Goal: Information Seeking & Learning: Compare options

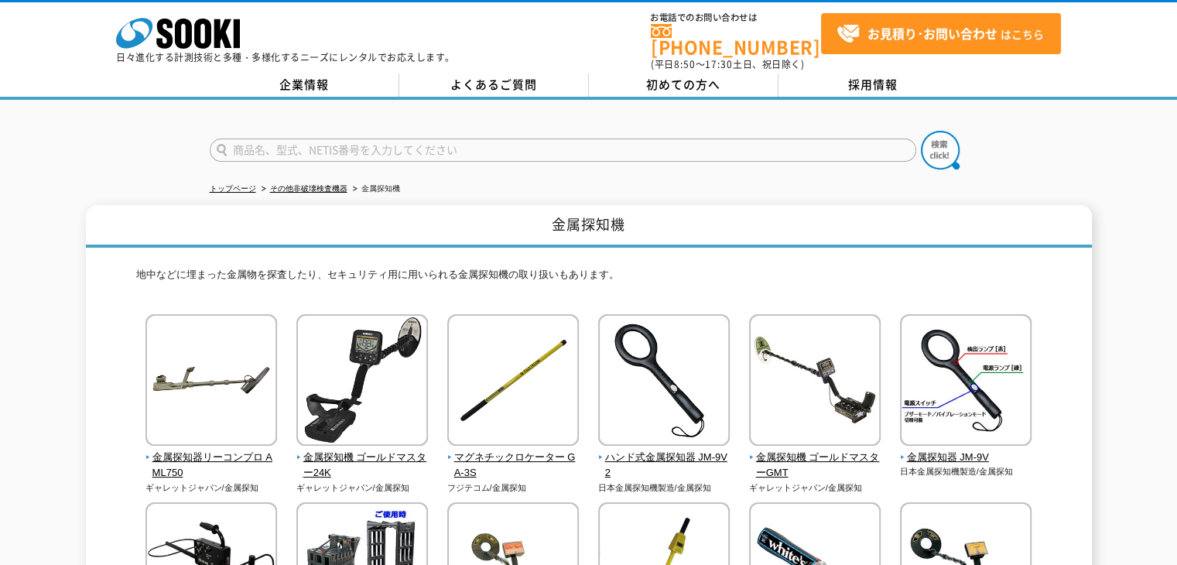
click at [1101, 279] on div "金属探知機 地中などに埋まった金属物を探査したり、セキュリティ用に用いられる金属探知機の取り扱いもあります。 金属探知器リーコンプロ AML750 ギャレット…" at bounding box center [588, 551] width 1177 height 692
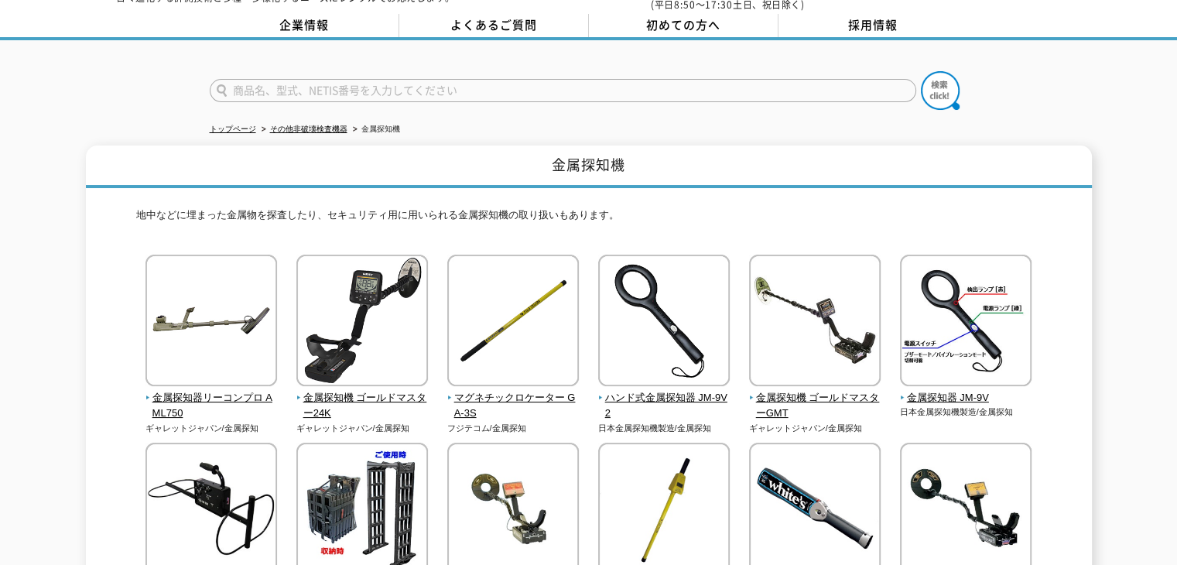
scroll to position [155, 0]
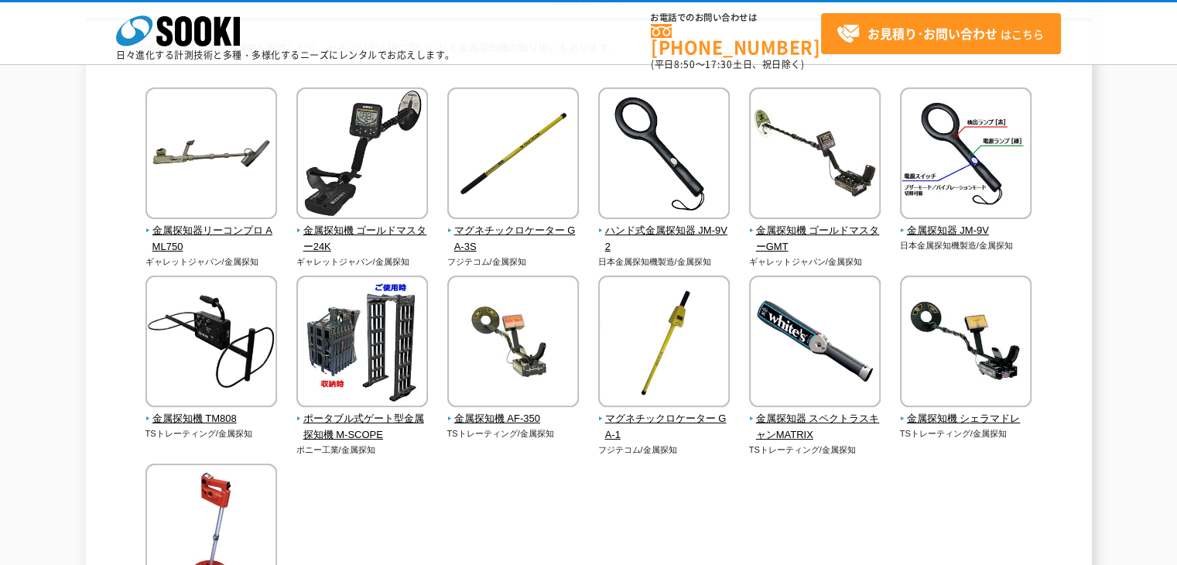
click at [118, 250] on div "金属探知機 地中などに埋まった金属物を探査したり、セキュリティ用に用いられる金属探知機の取り扱いもあります。 金属探知器リーコンプロ AML750 ギャレット…" at bounding box center [589, 325] width 1006 height 692
click at [996, 513] on div "金属探知器リーコンプロ AML750 ギャレットジャパン/金属探知" at bounding box center [588, 372] width 905 height 571
click at [726, 561] on div "金属探知器リーコンプロ AML750 ギャレットジャパン/金属探知" at bounding box center [588, 372] width 905 height 571
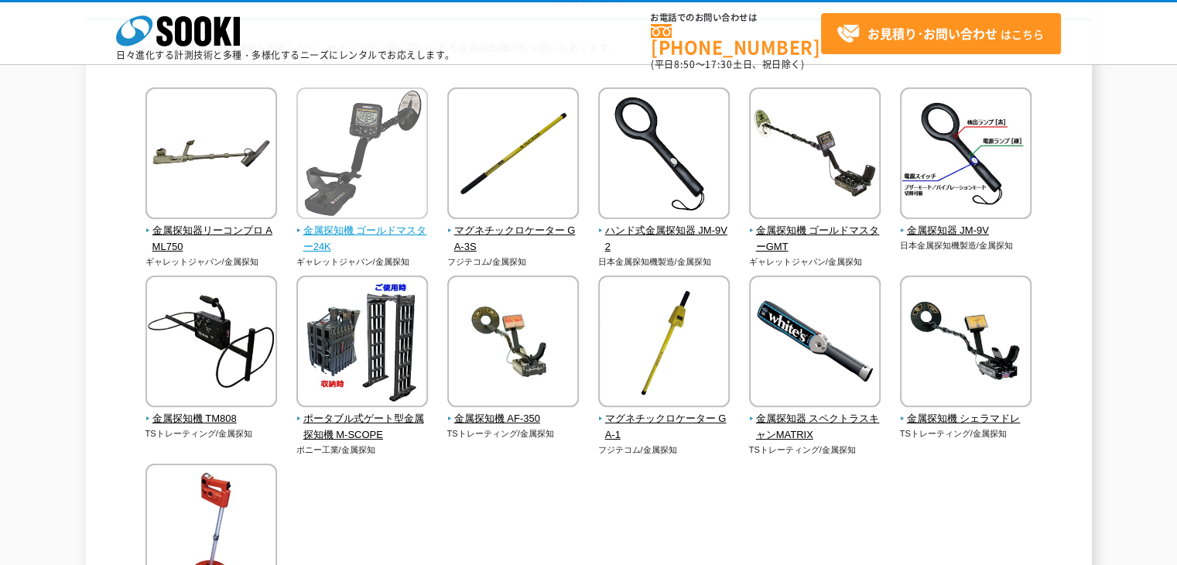
click at [316, 168] on img at bounding box center [362, 154] width 132 height 135
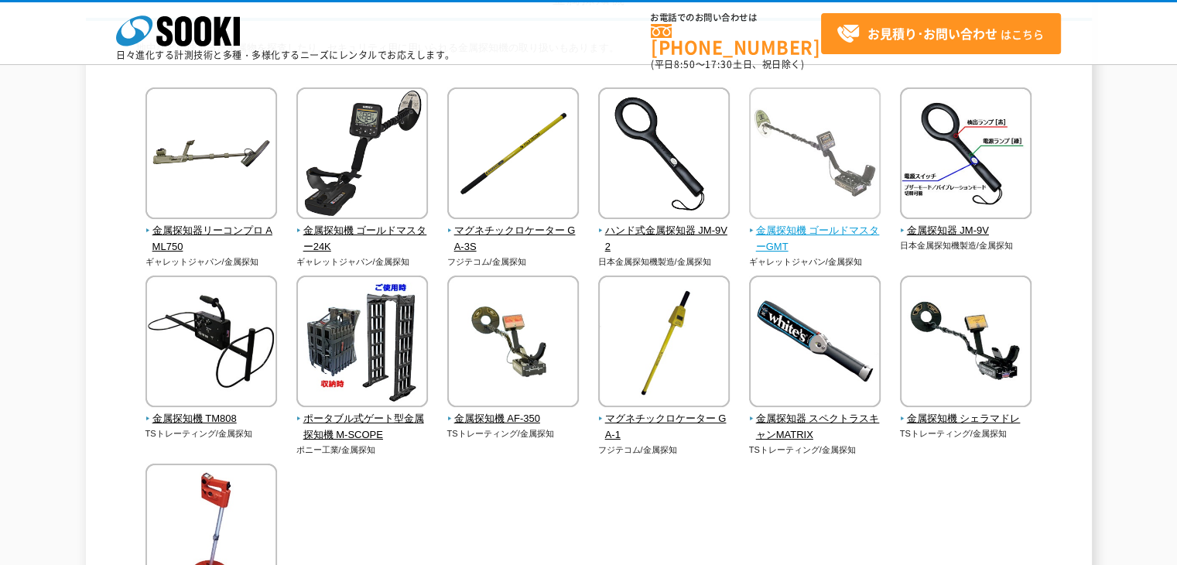
click at [841, 190] on img at bounding box center [815, 154] width 132 height 135
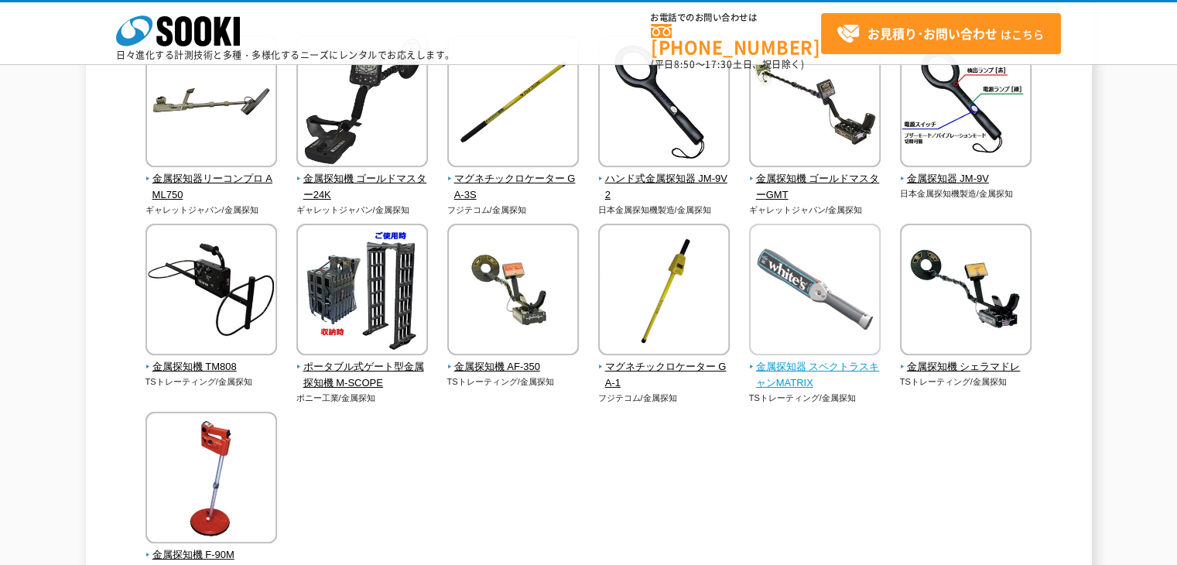
scroll to position [232, 0]
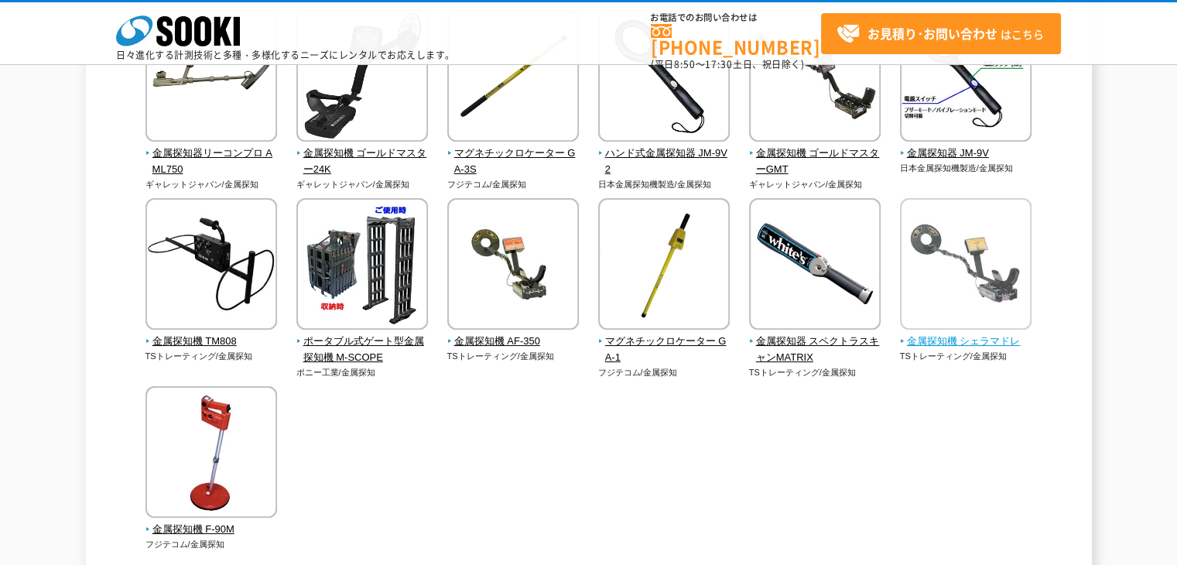
click at [948, 298] on img at bounding box center [966, 265] width 132 height 135
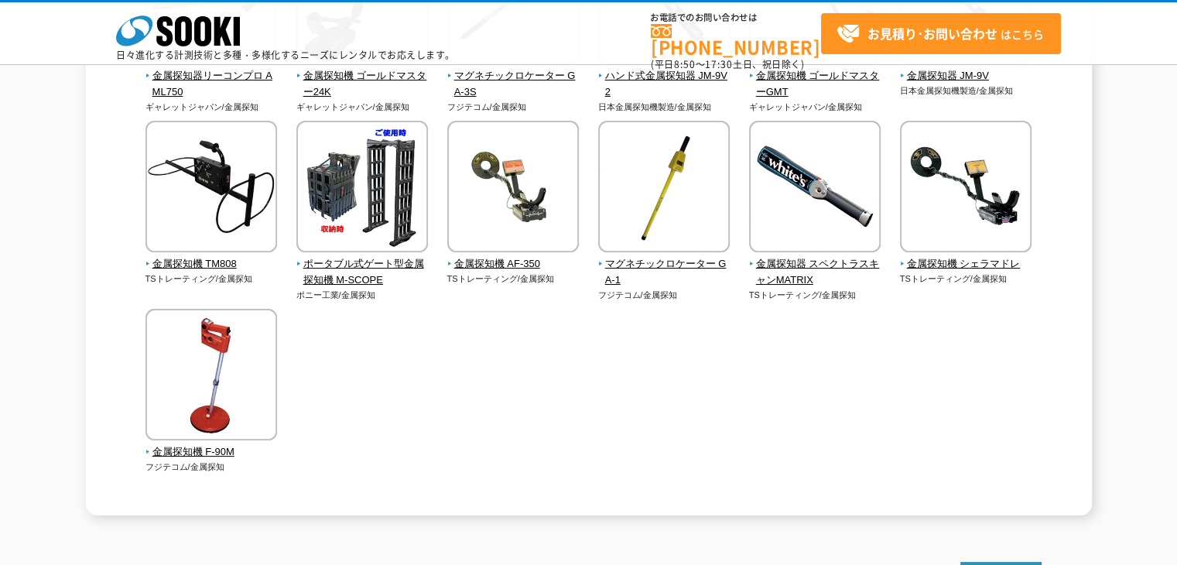
scroll to position [387, 0]
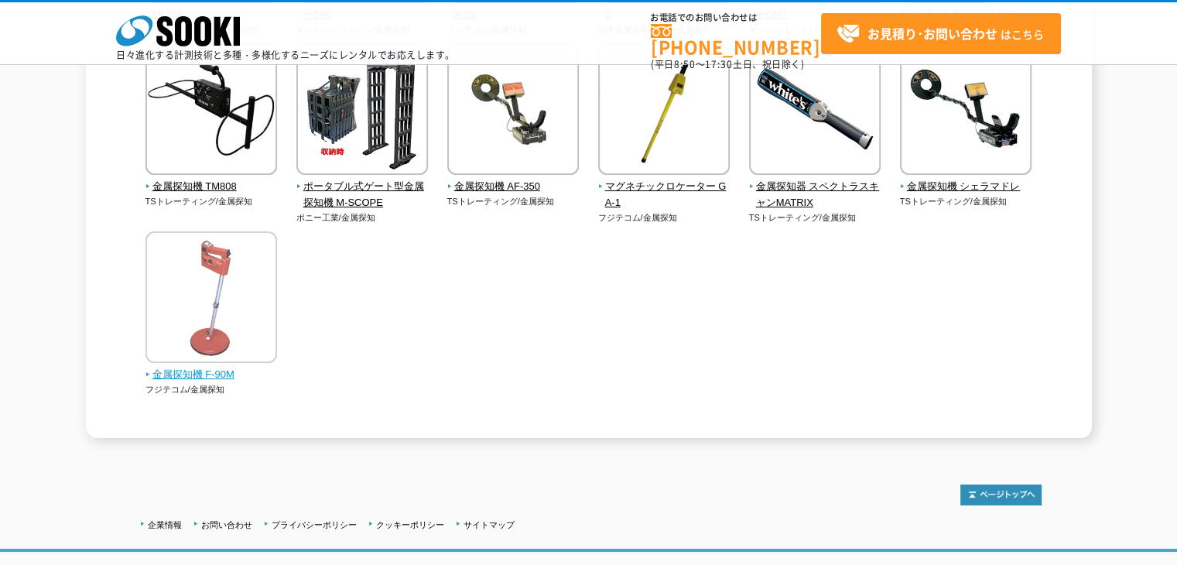
click at [204, 311] on img at bounding box center [211, 298] width 132 height 135
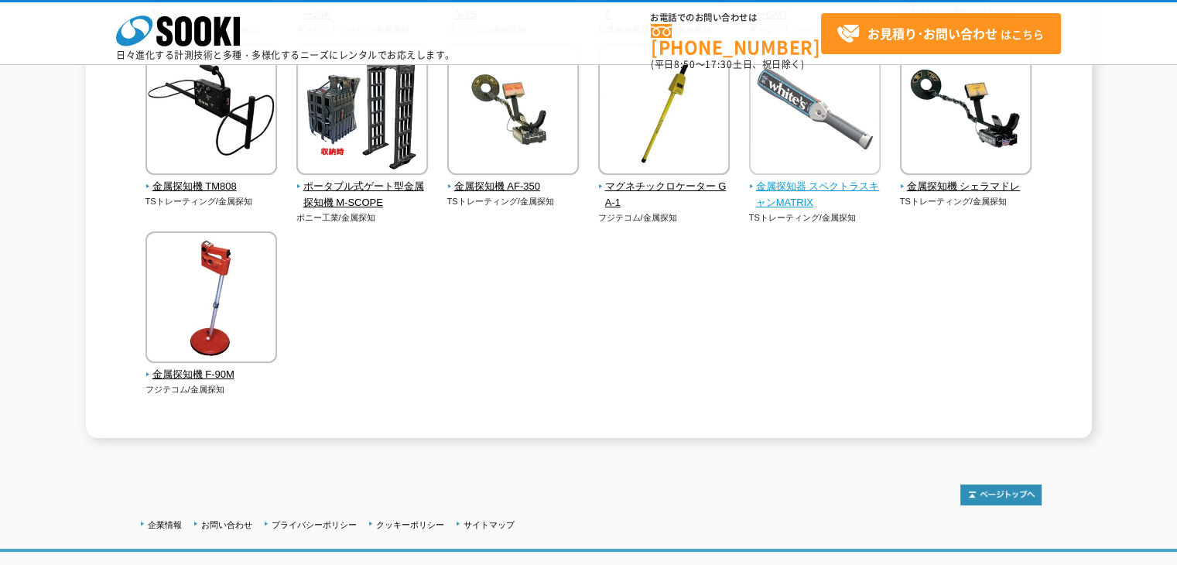
click at [786, 185] on span "金属探知器 スペクトラスキャンMATRIX" at bounding box center [815, 195] width 132 height 32
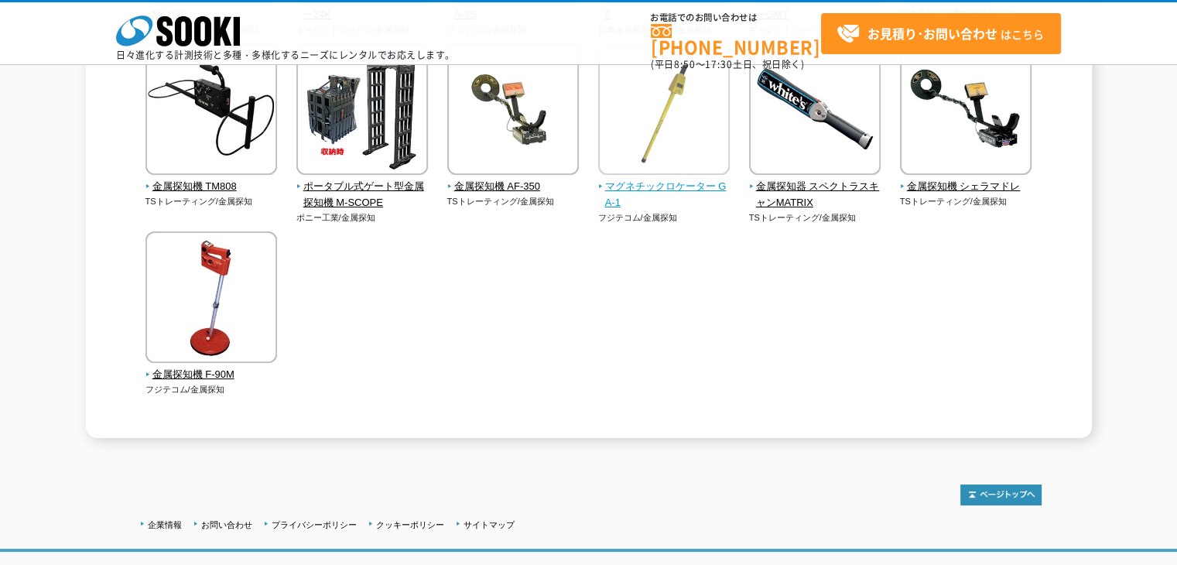
click at [686, 174] on img at bounding box center [664, 110] width 132 height 135
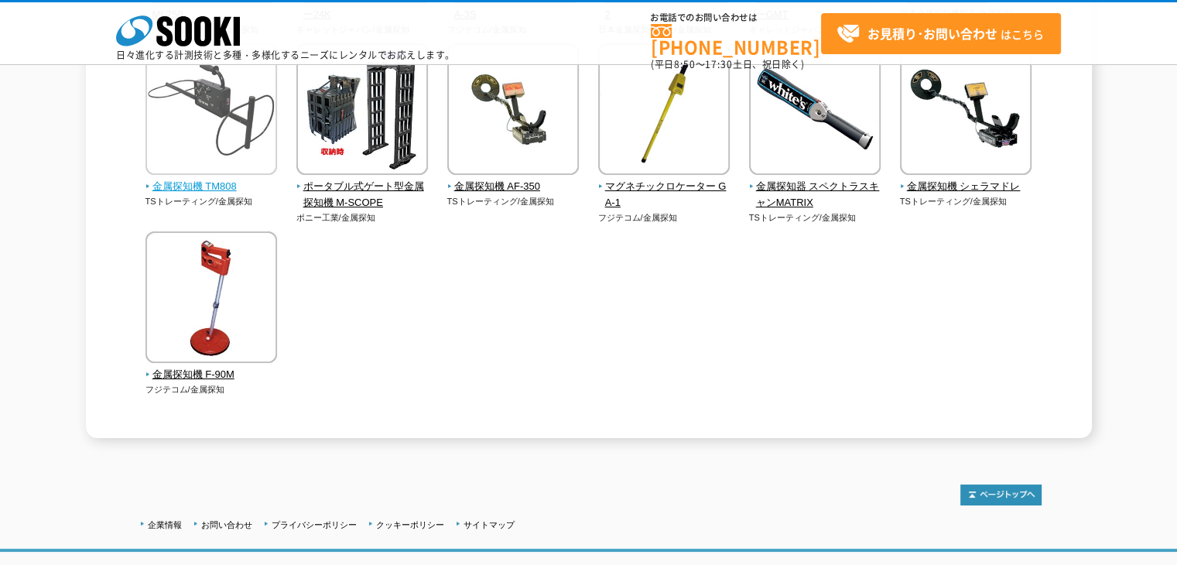
click at [220, 158] on img at bounding box center [211, 110] width 132 height 135
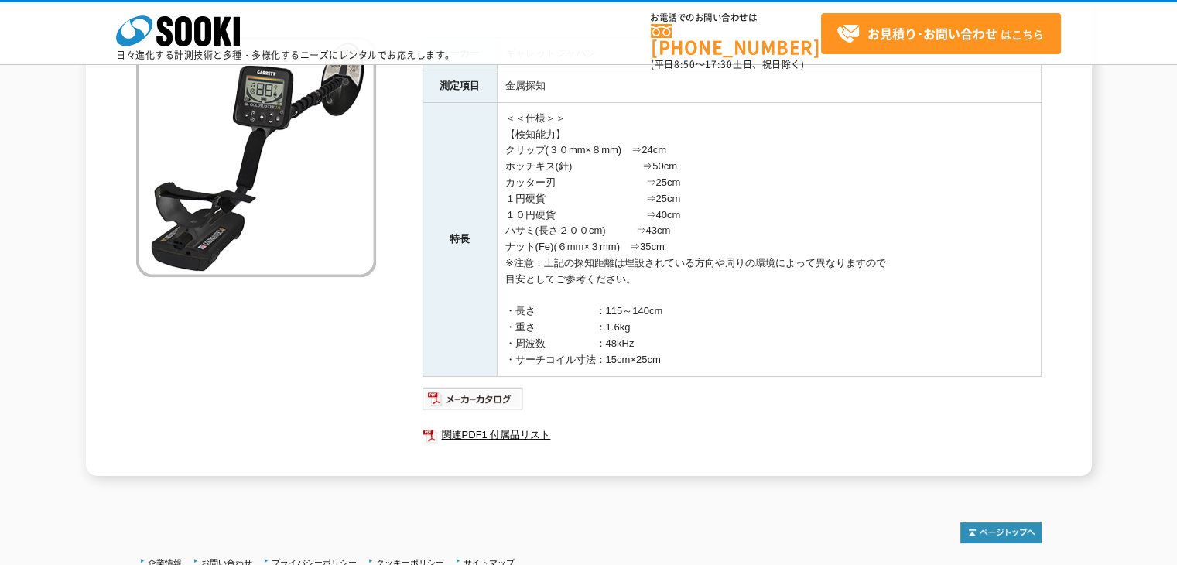
scroll to position [77, 0]
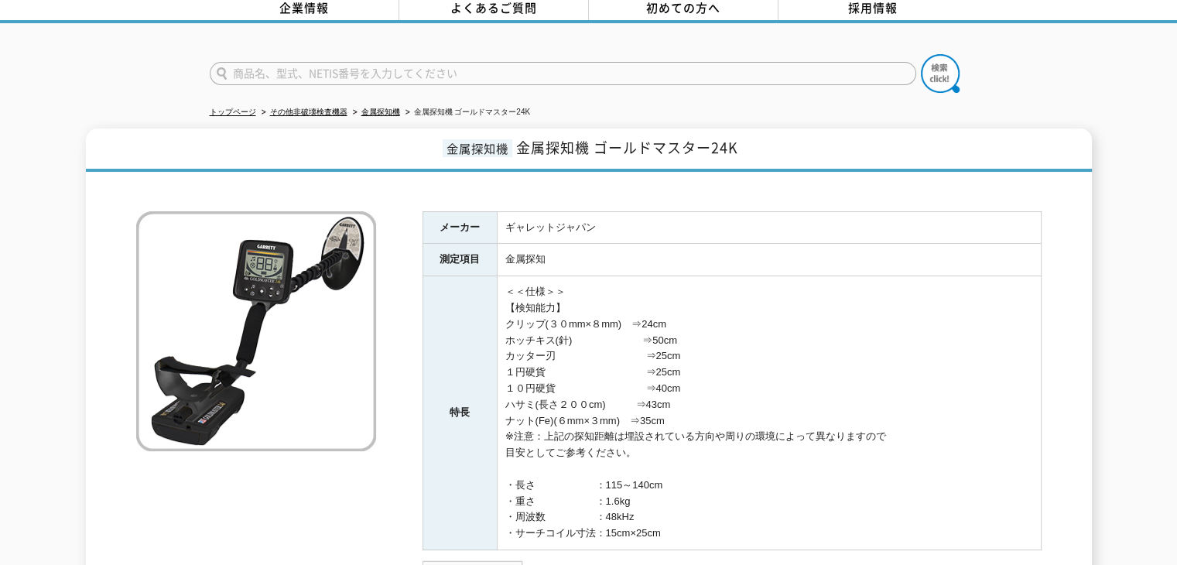
drag, startPoint x: 670, startPoint y: 269, endPoint x: 656, endPoint y: 271, distance: 14.0
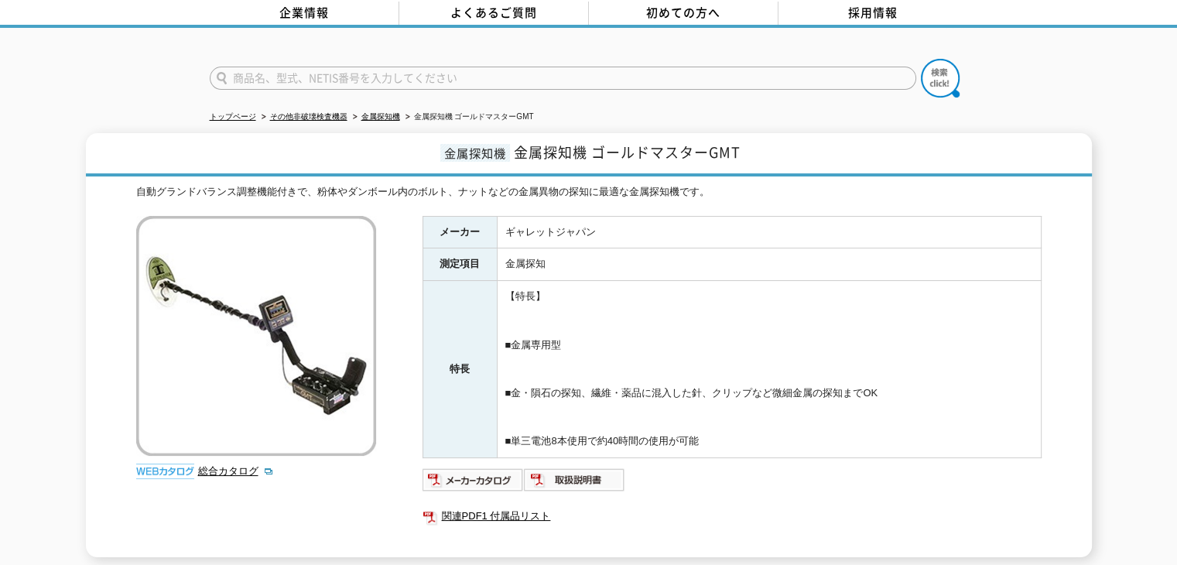
scroll to position [155, 0]
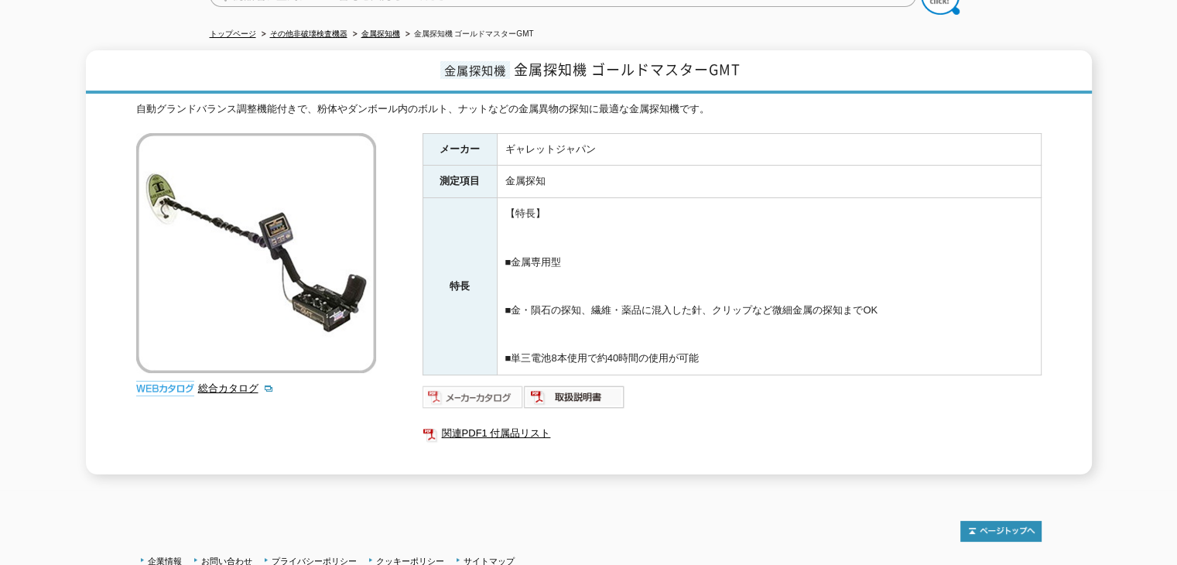
click at [475, 391] on img at bounding box center [472, 396] width 101 height 25
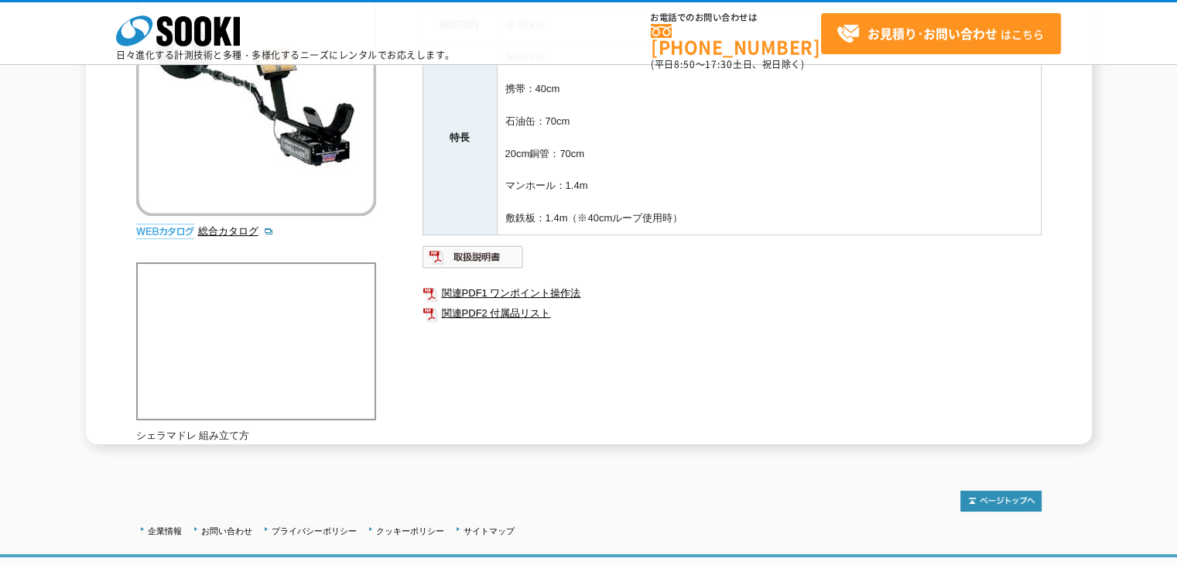
scroll to position [106, 0]
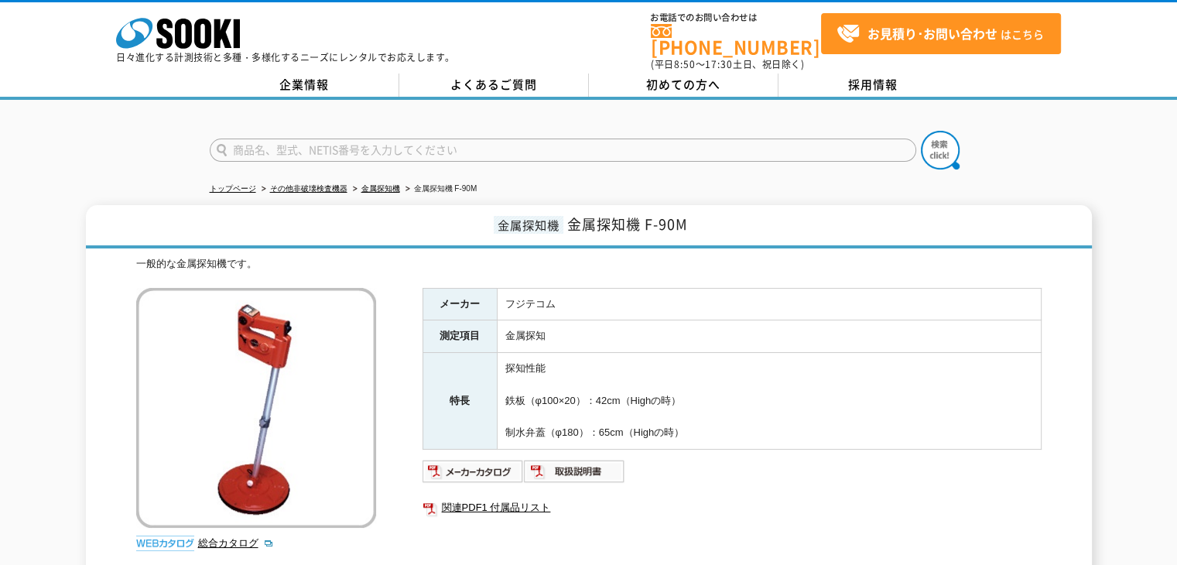
drag, startPoint x: 815, startPoint y: 313, endPoint x: 805, endPoint y: 312, distance: 9.3
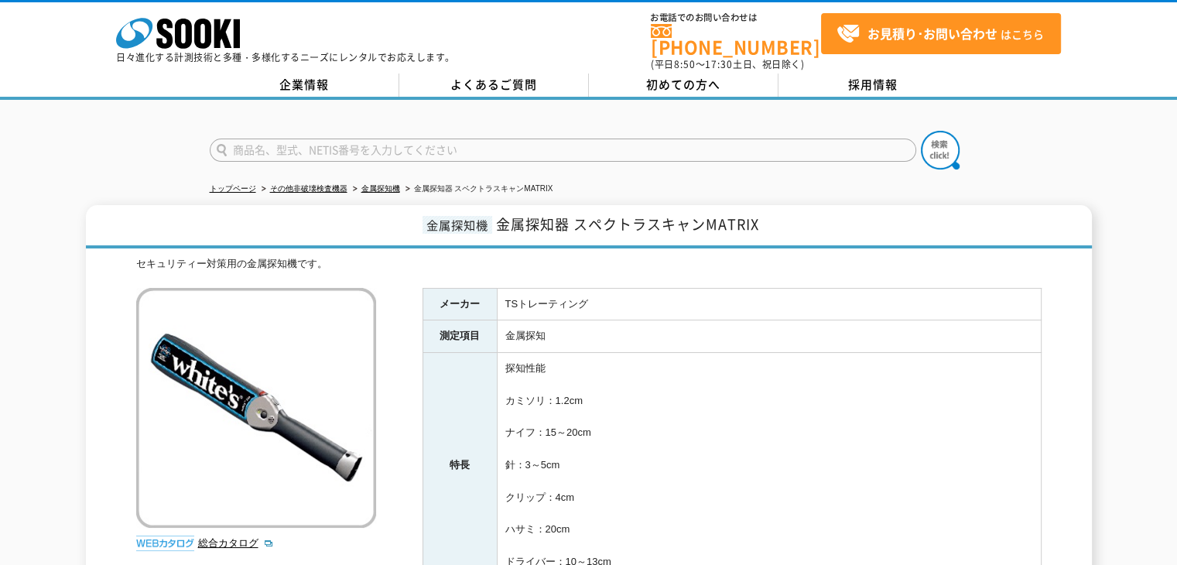
scroll to position [77, 0]
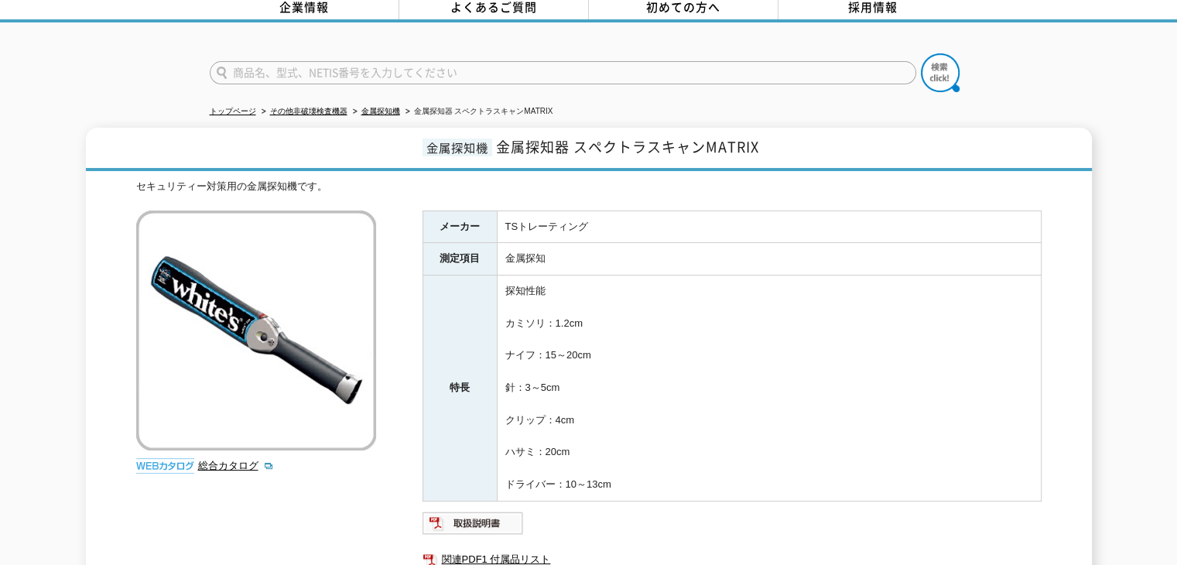
drag, startPoint x: 716, startPoint y: 294, endPoint x: 712, endPoint y: 281, distance: 13.7
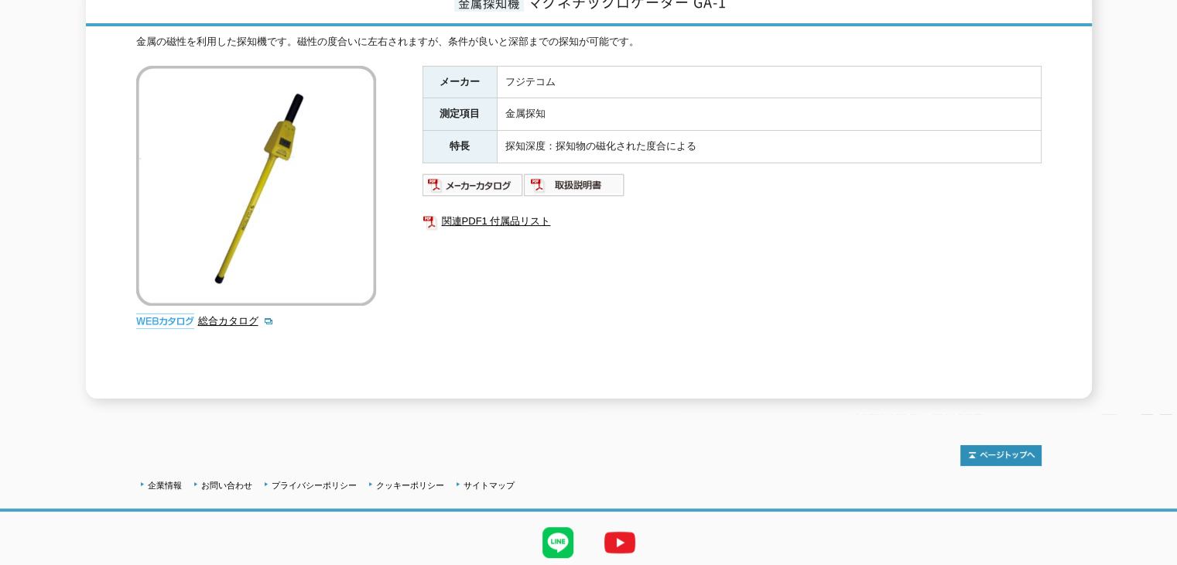
scroll to position [232, 0]
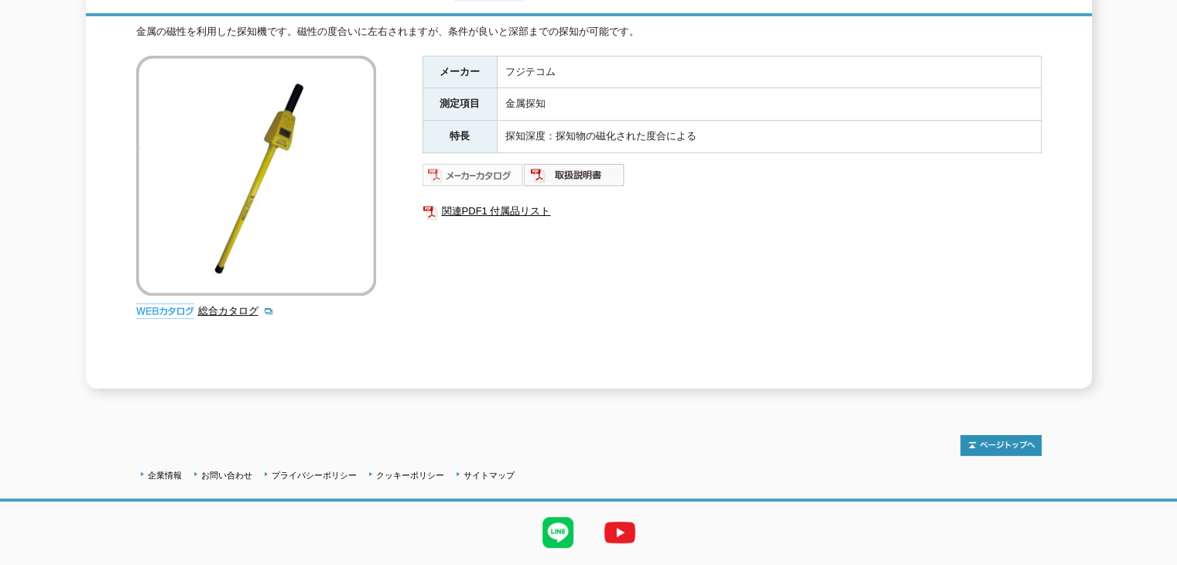
click at [486, 167] on img at bounding box center [472, 174] width 101 height 25
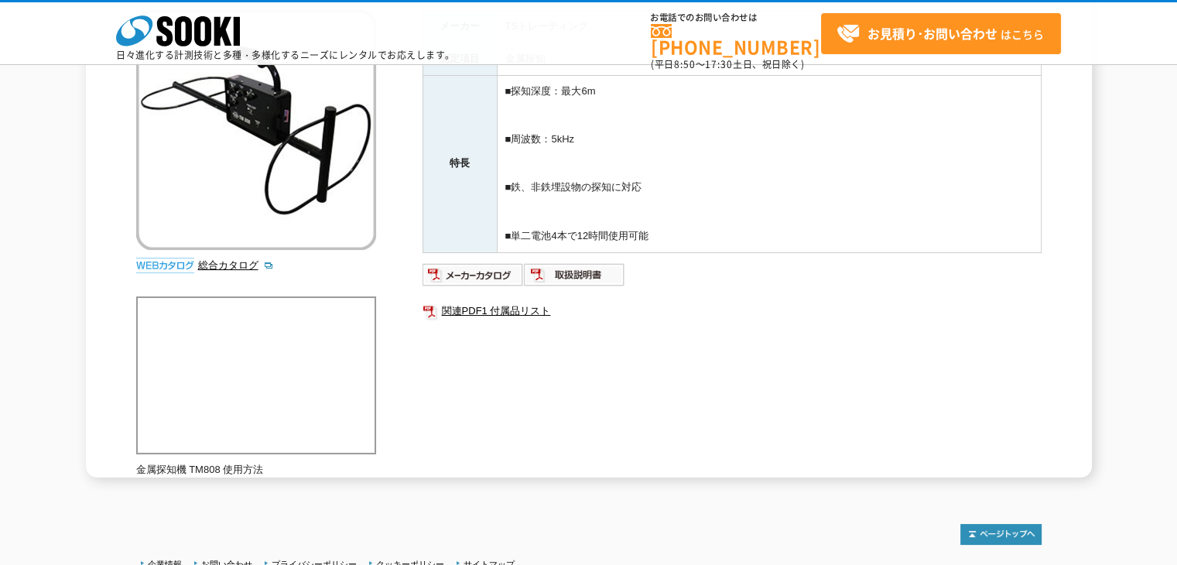
scroll to position [155, 0]
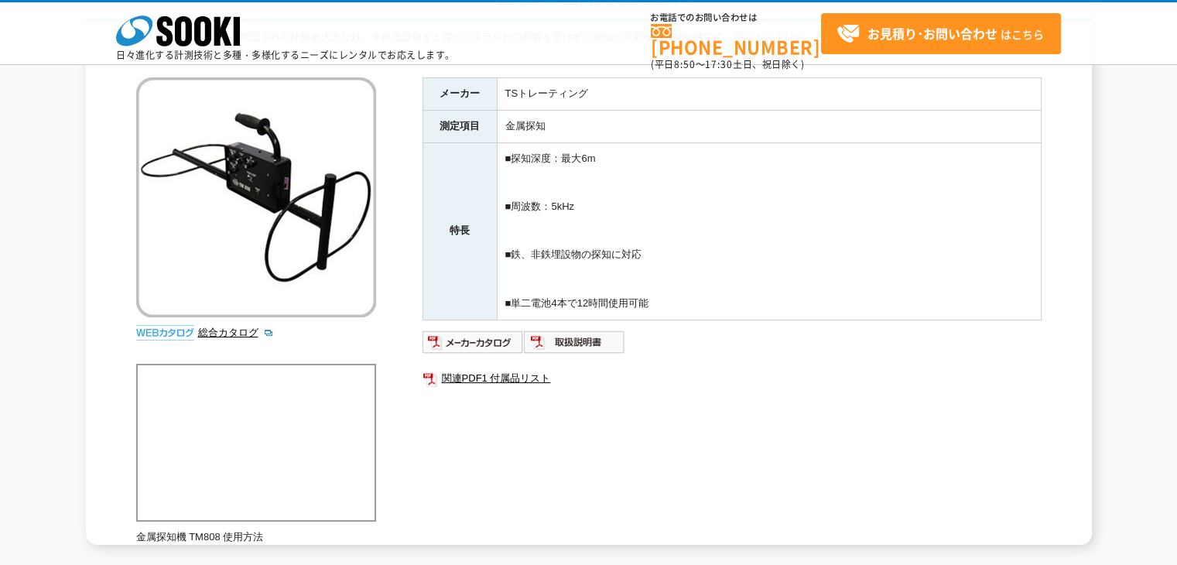
click at [671, 302] on td "■探知深度：最大6m ■周波数：5kHz ■鉄、非鉄埋設物の探知に対応 ■単二電池4本で12時間使用可能" at bounding box center [769, 230] width 544 height 177
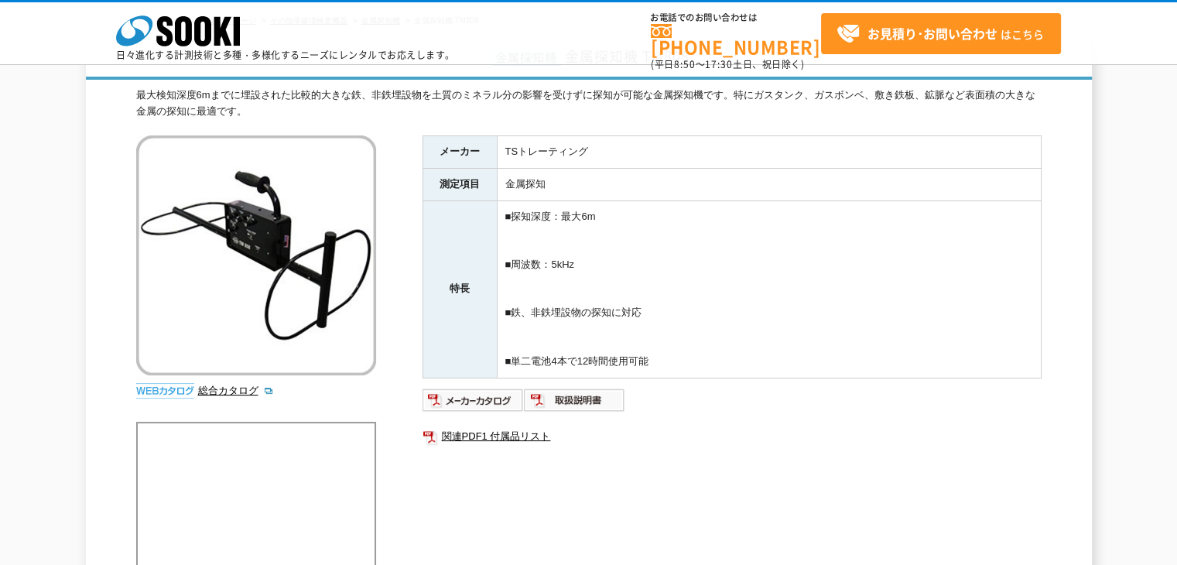
scroll to position [0, 0]
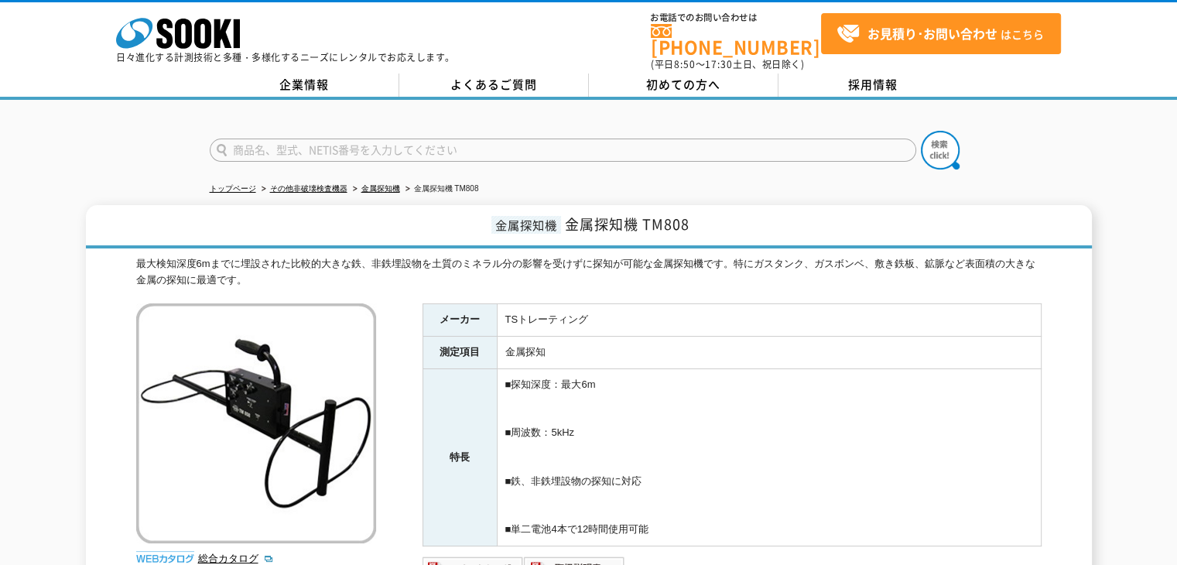
click at [644, 369] on td "■探知深度：最大6m ■周波数：5kHz ■鉄、非鉄埋設物の探知に対応 ■単二電池4本で12時間使用可能" at bounding box center [769, 457] width 544 height 177
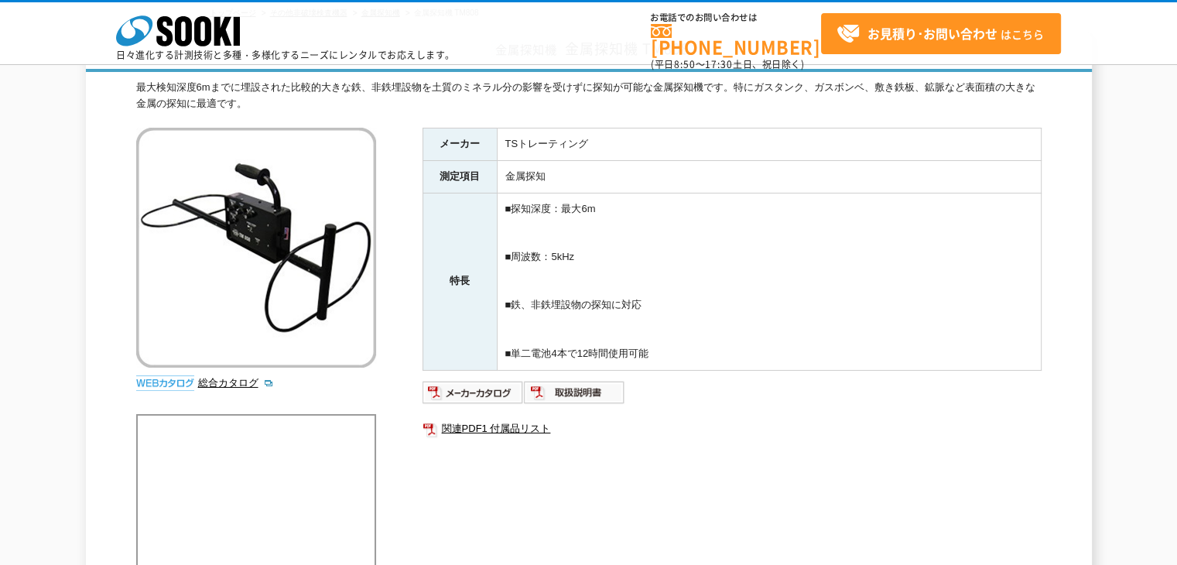
scroll to position [77, 0]
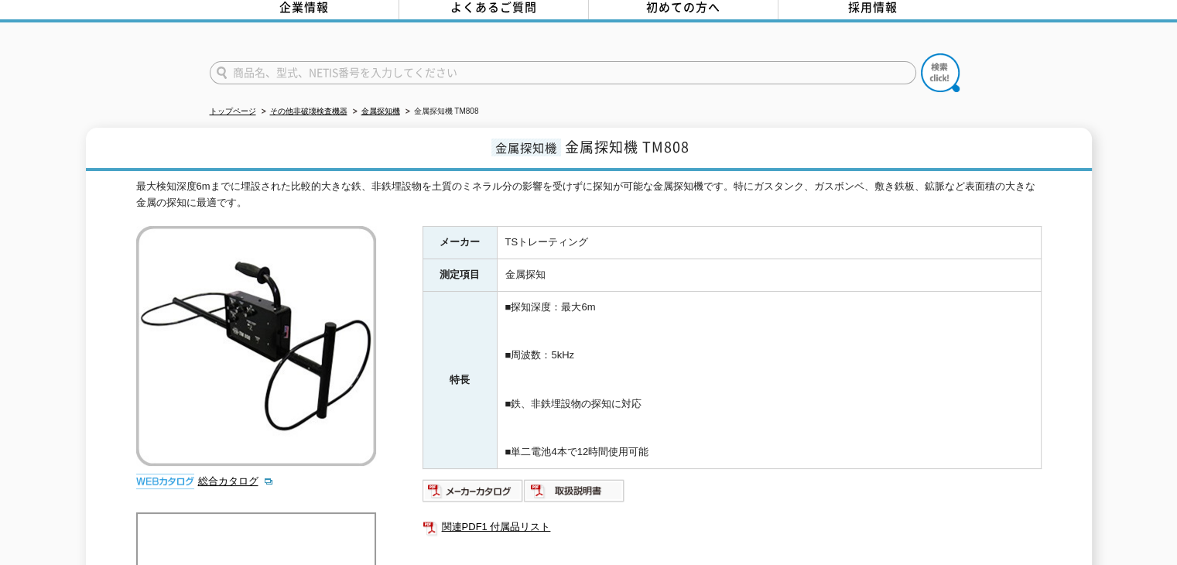
click at [617, 307] on td "■探知深度：最大6m ■周波数：5kHz ■鉄、非鉄埋設物の探知に対応 ■単二電池4本で12時間使用可能" at bounding box center [769, 380] width 544 height 177
click at [582, 337] on td "■探知深度：最大6m ■周波数：5kHz ■鉄、非鉄埋設物の探知に対応 ■単二電池4本で12時間使用可能" at bounding box center [769, 380] width 544 height 177
click at [586, 332] on td "■探知深度：最大6m ■周波数：5kHz ■鉄、非鉄埋設物の探知に対応 ■単二電池4本で12時間使用可能" at bounding box center [769, 380] width 544 height 177
drag, startPoint x: 635, startPoint y: 352, endPoint x: 545, endPoint y: 302, distance: 103.2
click at [545, 302] on td "■探知深度：最大6m ■周波数：5kHz ■鉄、非鉄埋設物の探知に対応 ■単二電池4本で12時間使用可能" at bounding box center [769, 380] width 544 height 177
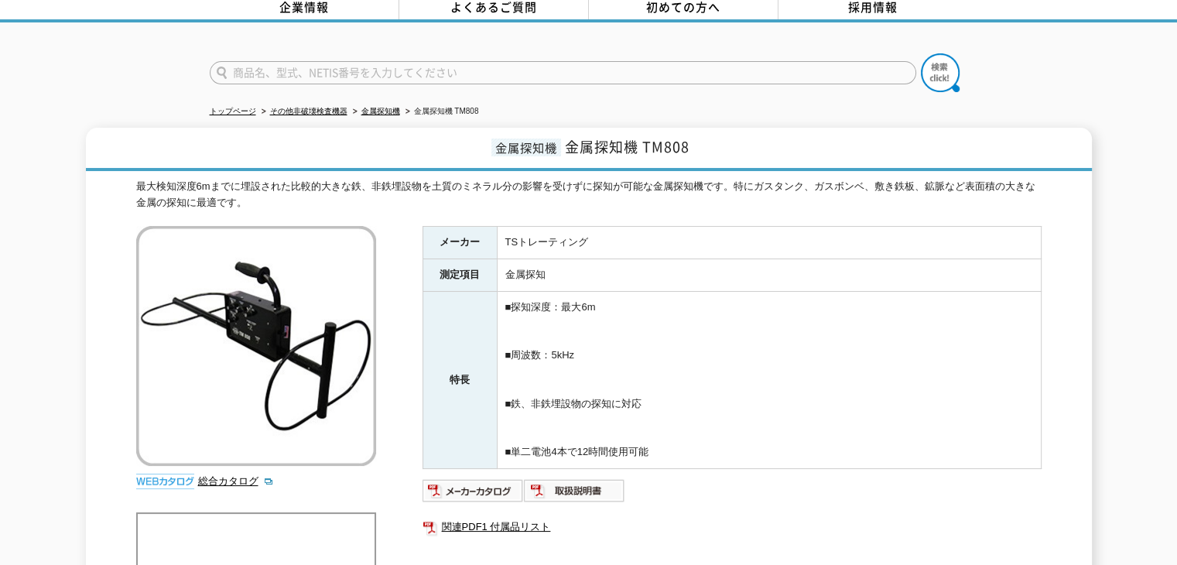
click at [545, 302] on td "■探知深度：最大6m ■周波数：5kHz ■鉄、非鉄埋設物の探知に対応 ■単二電池4本で12時間使用可能" at bounding box center [769, 380] width 544 height 177
click at [501, 277] on td "金属探知" at bounding box center [769, 275] width 544 height 32
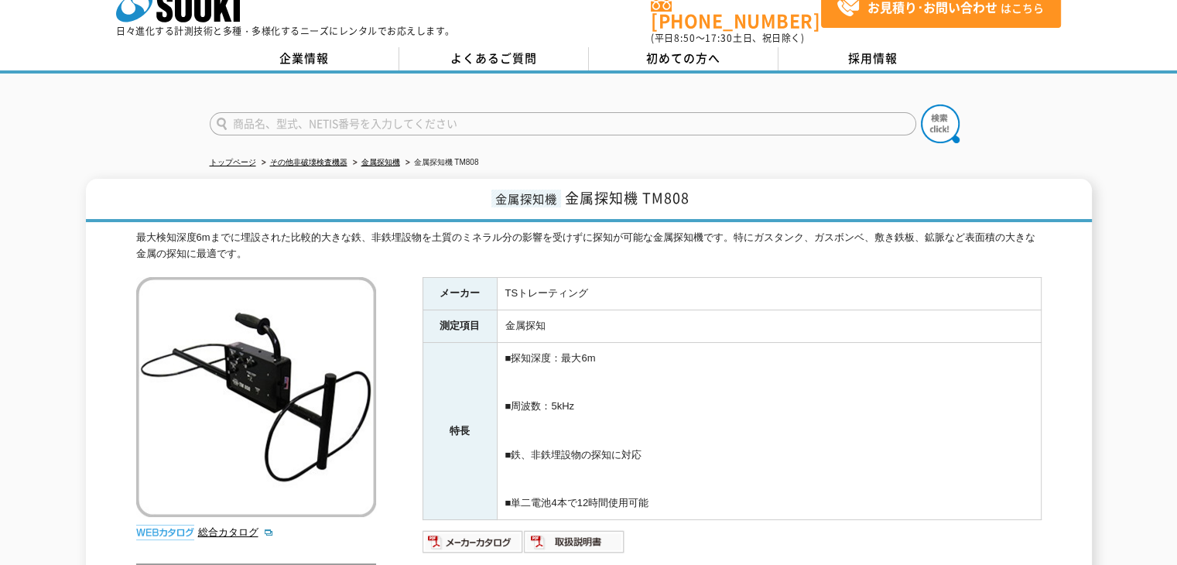
scroll to position [0, 0]
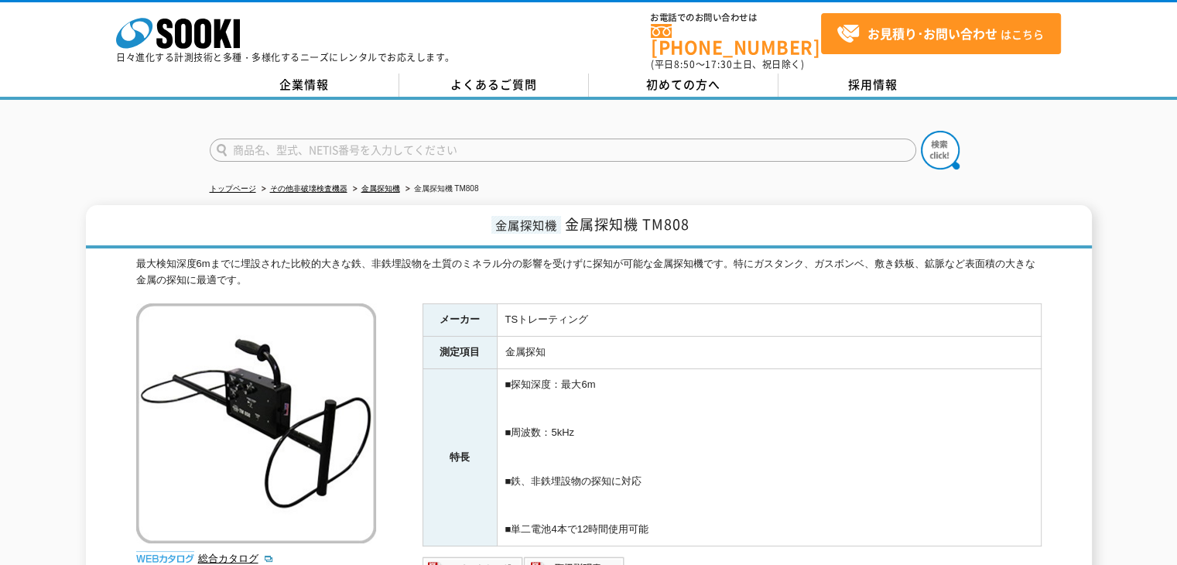
click at [647, 378] on td "■探知深度：最大6m ■周波数：5kHz ■鉄、非鉄埋設物の探知に対応 ■単二電池4本で12時間使用可能" at bounding box center [769, 457] width 544 height 177
drag, startPoint x: 356, startPoint y: 458, endPoint x: 374, endPoint y: 450, distance: 20.1
click at [357, 458] on img at bounding box center [256, 423] width 240 height 240
drag, startPoint x: 567, startPoint y: 215, endPoint x: 699, endPoint y: 210, distance: 132.4
click at [699, 210] on h1 "金属探知機 金属探知機 TM808" at bounding box center [589, 226] width 1006 height 43
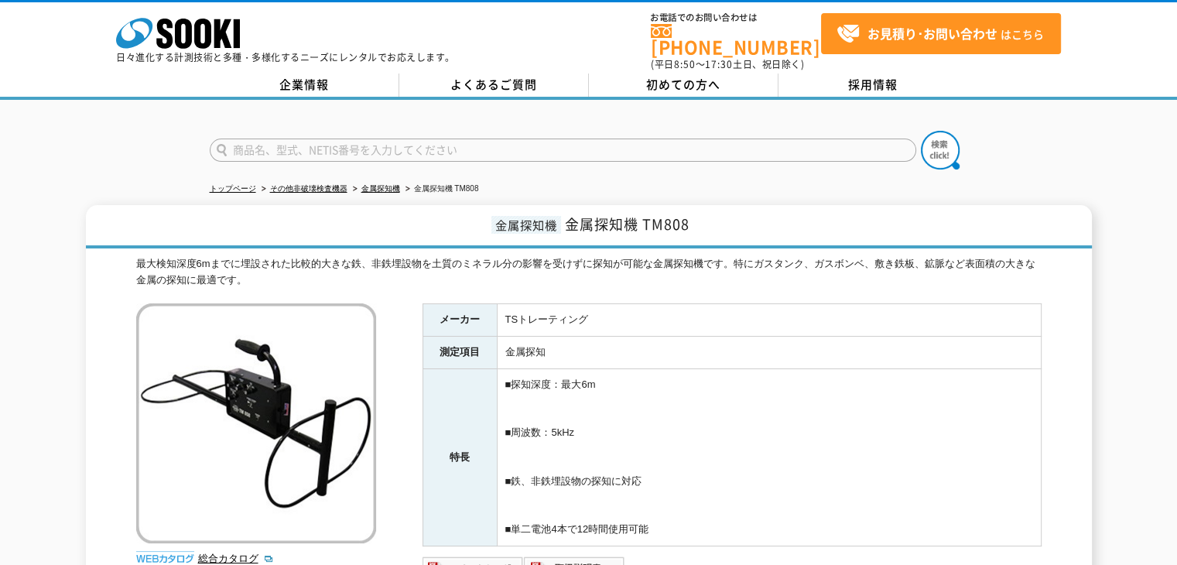
click at [272, 219] on h1 "金属探知機 金属探知機 TM808" at bounding box center [589, 226] width 1006 height 43
click at [617, 378] on td "■探知深度：最大6m ■周波数：5kHz ■鉄、非鉄埋設物の探知に対応 ■単二電池4本で12時間使用可能" at bounding box center [769, 457] width 544 height 177
click at [521, 205] on h1 "金属探知機 金属探知機 TM808" at bounding box center [589, 226] width 1006 height 43
click at [197, 256] on div "最大検知深度6mまでに埋設された比較的大きな鉄、非鉄埋設物を土質のミネラル分の影響を受けずに探知が可能な金属探知機です。特にガスタンク、ガスボンベ、敷き鉄板、…" at bounding box center [588, 272] width 905 height 32
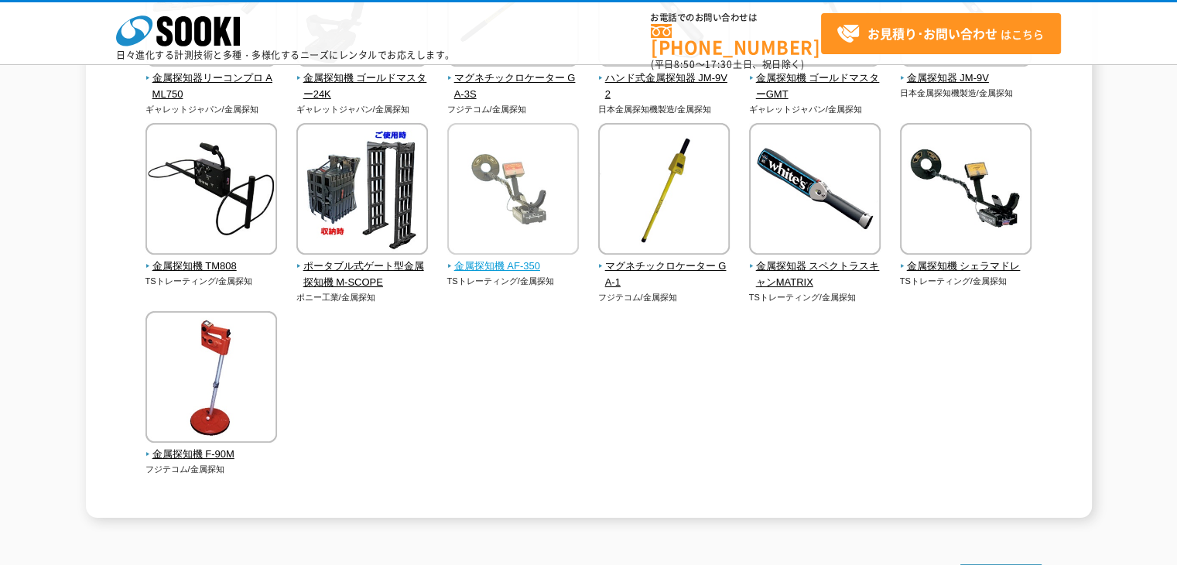
scroll to position [309, 0]
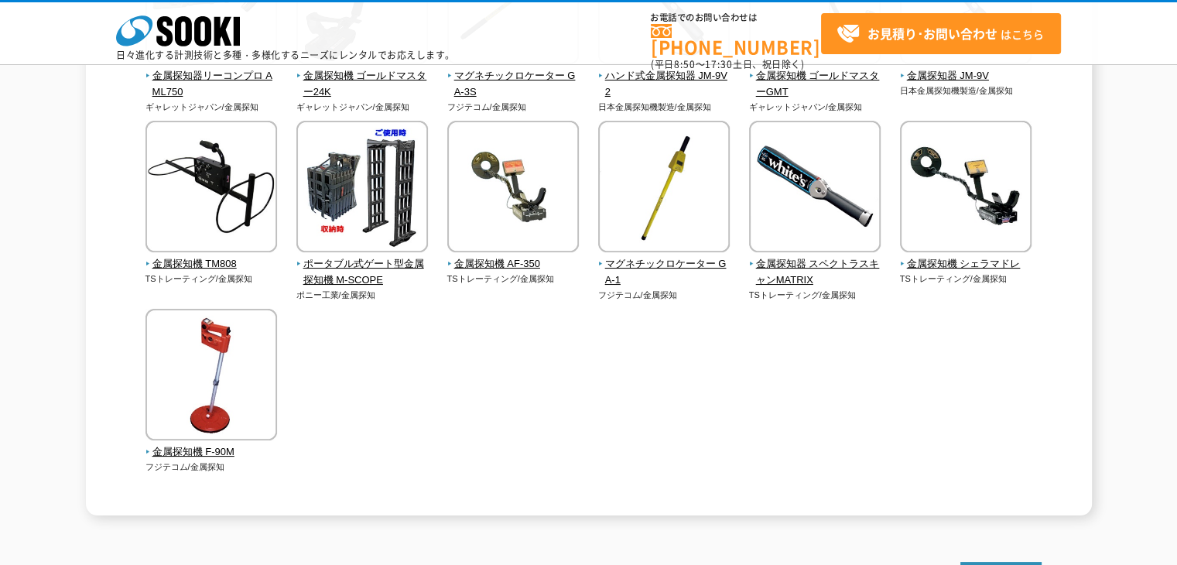
click at [378, 439] on div "金属探知器リーコンプロ AML750 ギャレットジャパン/金属探知" at bounding box center [588, 218] width 905 height 571
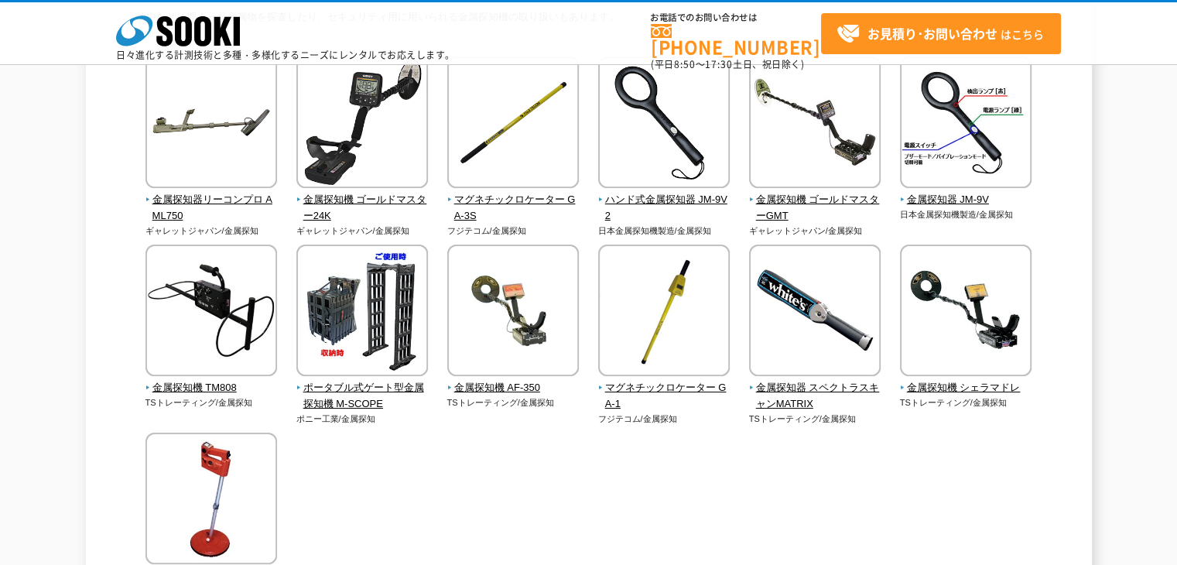
scroll to position [155, 0]
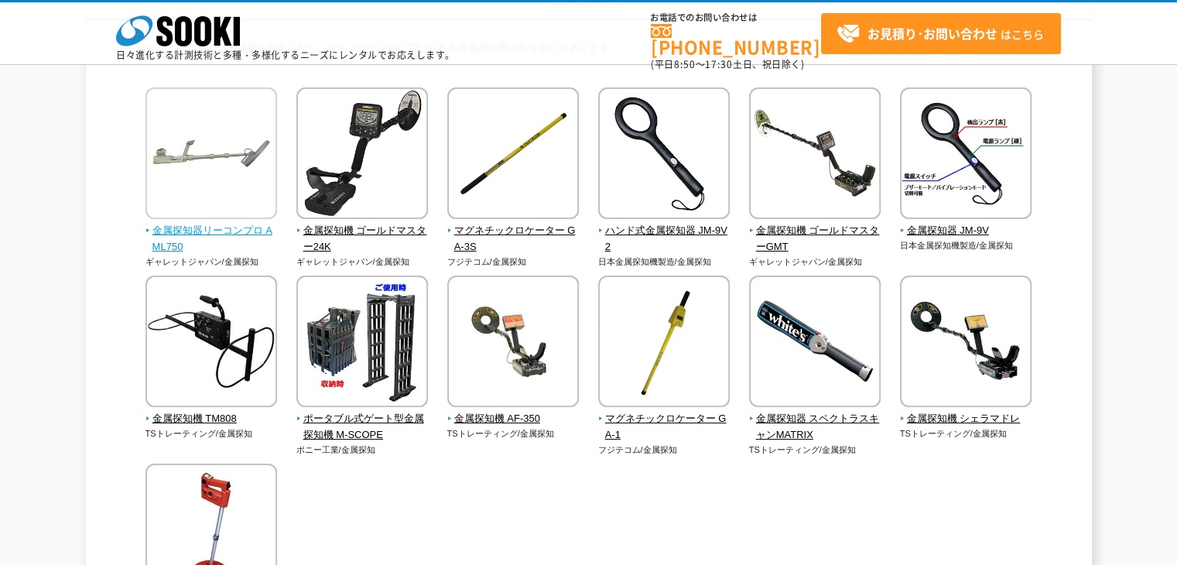
click at [223, 227] on span "金属探知器リーコンプロ AML750" at bounding box center [211, 239] width 132 height 32
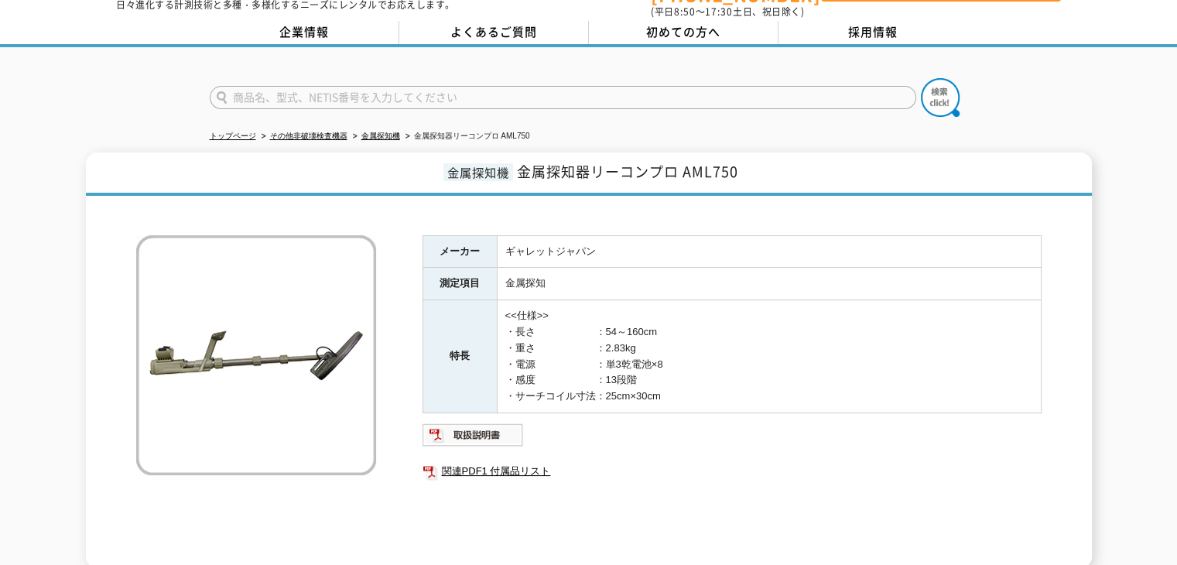
scroll to position [77, 0]
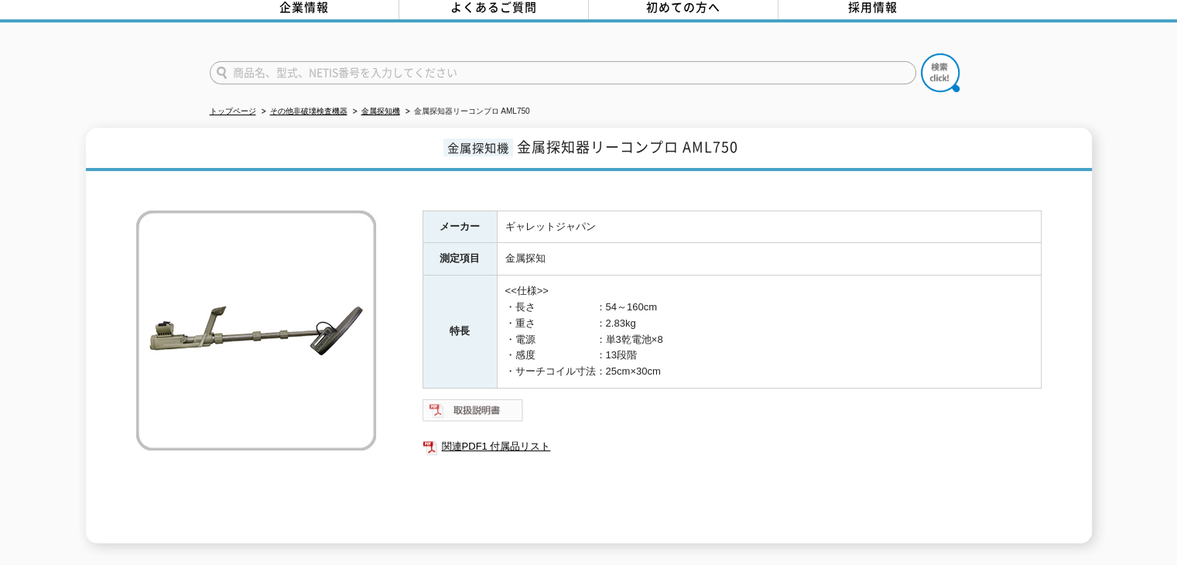
click at [479, 398] on img at bounding box center [472, 410] width 101 height 25
click at [665, 316] on td "<<仕様>> ・長さ　　　　　　：54～160cm ・重さ　　　　　　：2.83kg ・電源　　　　　　：単3乾電池×8 ・感度　　　　　　：13段階 ・サー…" at bounding box center [769, 331] width 544 height 113
drag, startPoint x: 614, startPoint y: 322, endPoint x: 631, endPoint y: 307, distance: 22.5
click at [616, 322] on td "<<仕様>> ・長さ　　　　　　：54～160cm ・重さ　　　　　　：2.83kg ・電源　　　　　　：単3乾電池×8 ・感度　　　　　　：13段階 ・サー…" at bounding box center [769, 331] width 544 height 113
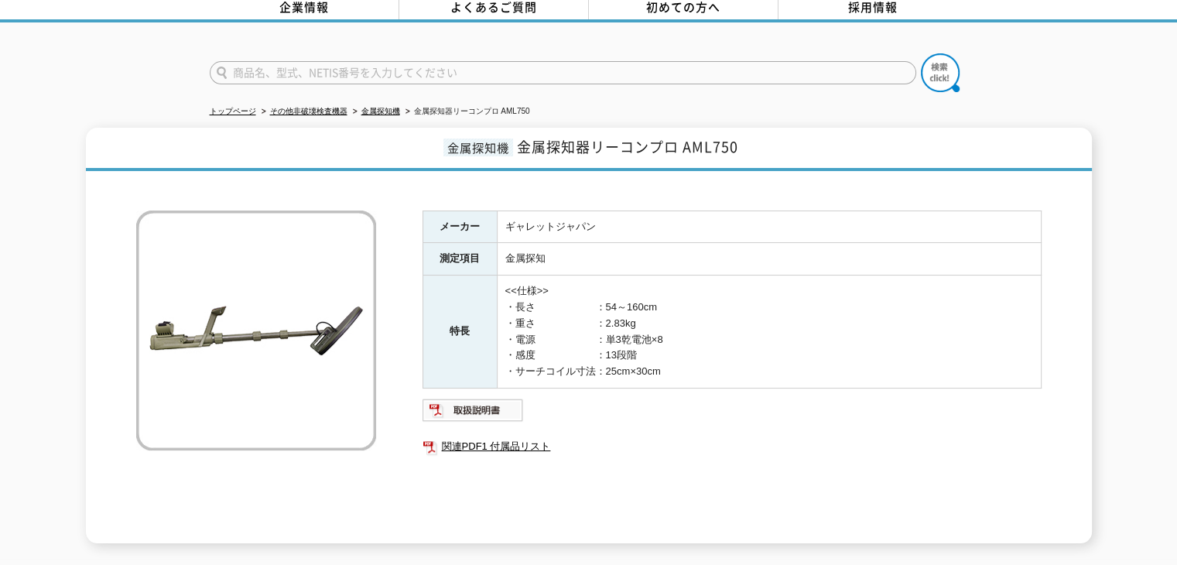
click at [616, 338] on td "<<仕様>> ・長さ　　　　　　：54～160cm ・重さ　　　　　　：2.83kg ・電源　　　　　　：単3乾電池×8 ・感度　　　　　　：13段階 ・サー…" at bounding box center [769, 331] width 544 height 113
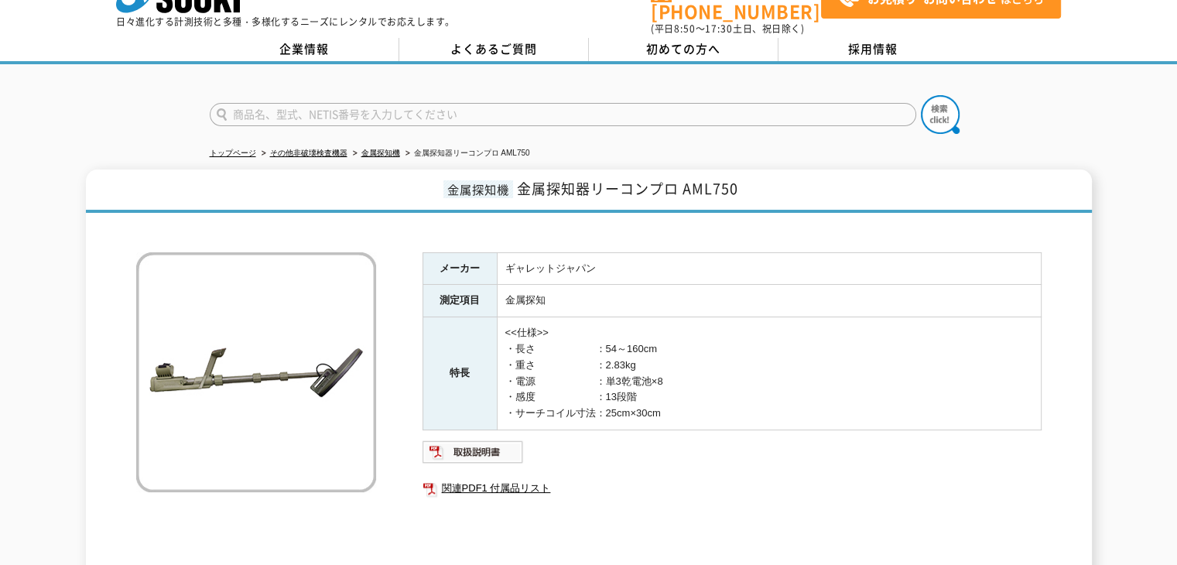
scroll to position [0, 0]
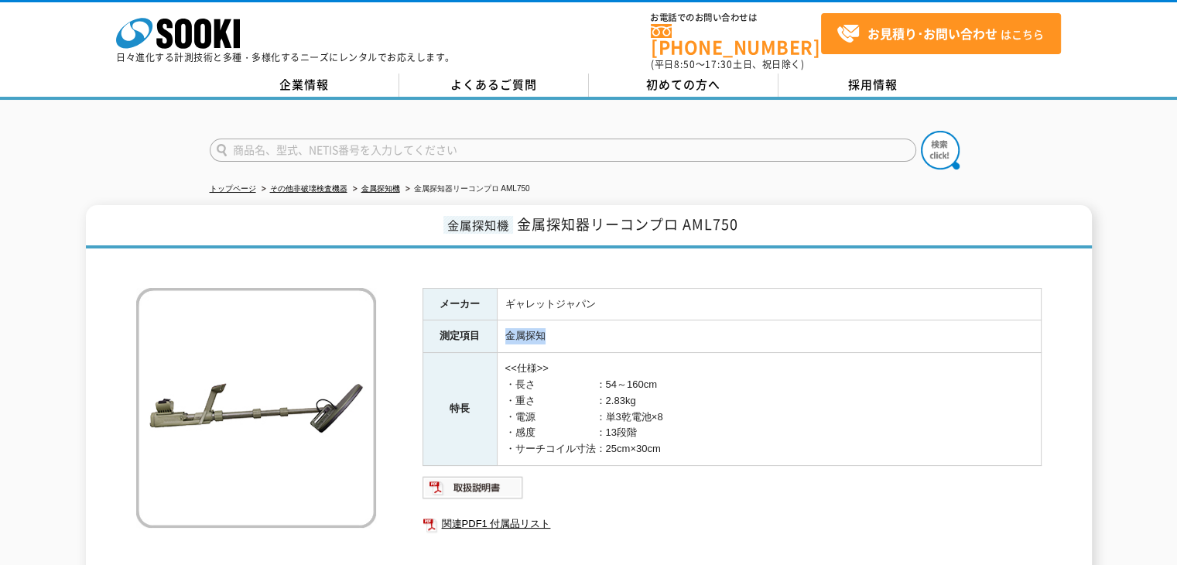
drag, startPoint x: 554, startPoint y: 326, endPoint x: 477, endPoint y: 323, distance: 76.7
click at [477, 323] on tr "測定項目 金属探知" at bounding box center [731, 336] width 618 height 32
click at [477, 323] on th "測定項目" at bounding box center [459, 336] width 74 height 32
click at [659, 353] on td "<<仕様>> ・長さ　　　　　　：54～160cm ・重さ　　　　　　：2.83kg ・電源　　　　　　：単3乾電池×8 ・感度　　　　　　：13段階 ・サー…" at bounding box center [769, 409] width 544 height 113
click at [621, 288] on td "ギャレットジャパン" at bounding box center [769, 304] width 544 height 32
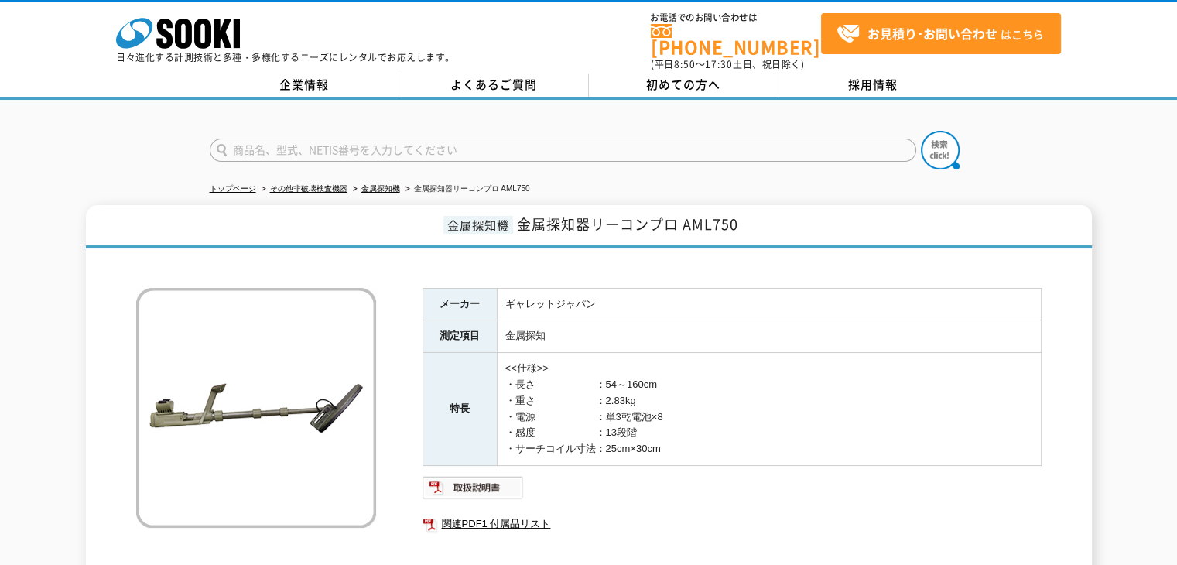
drag, startPoint x: 418, startPoint y: 395, endPoint x: 477, endPoint y: 374, distance: 62.4
click at [424, 395] on div "メーカー ギャレットジャパン 測定項目 金属探知 特長 <<仕様>> ・長さ　　　　　　：54～160cm ・重さ　　　　　　：2.83kg ・電源　　　　　…" at bounding box center [588, 438] width 905 height 364
drag, startPoint x: 718, startPoint y: 374, endPoint x: 735, endPoint y: 378, distance: 17.5
click at [728, 377] on td "<<仕様>> ・長さ　　　　　　：54～160cm ・重さ　　　　　　：2.83kg ・電源　　　　　　：単3乾電池×8 ・感度　　　　　　：13段階 ・サー…" at bounding box center [769, 409] width 544 height 113
click at [679, 453] on td "<<仕様>> ・長さ　　　　　　：54～160cm ・重さ　　　　　　：2.83kg ・電源　　　　　　：単3乾電池×8 ・感度　　　　　　：13段階 ・サー…" at bounding box center [769, 409] width 544 height 113
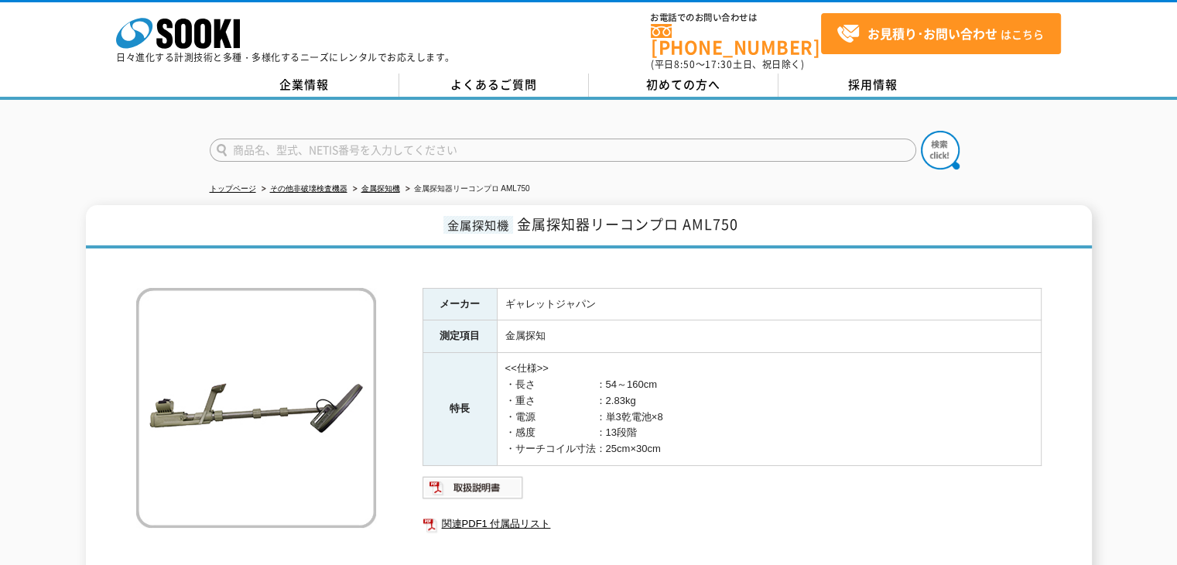
click at [674, 453] on td "<<仕様>> ・長さ　　　　　　：54～160cm ・重さ　　　　　　：2.83kg ・電源　　　　　　：単3乾電池×8 ・感度　　　　　　：13段階 ・サー…" at bounding box center [769, 409] width 544 height 113
click at [675, 391] on td "<<仕様>> ・長さ　　　　　　：54～160cm ・重さ　　　　　　：2.83kg ・電源　　　　　　：単3乾電池×8 ・感度　　　　　　：13段階 ・サー…" at bounding box center [769, 409] width 544 height 113
click at [574, 326] on td "金属探知" at bounding box center [769, 336] width 544 height 32
click at [607, 214] on span "金属探知器リーコンプロ AML750" at bounding box center [627, 224] width 221 height 21
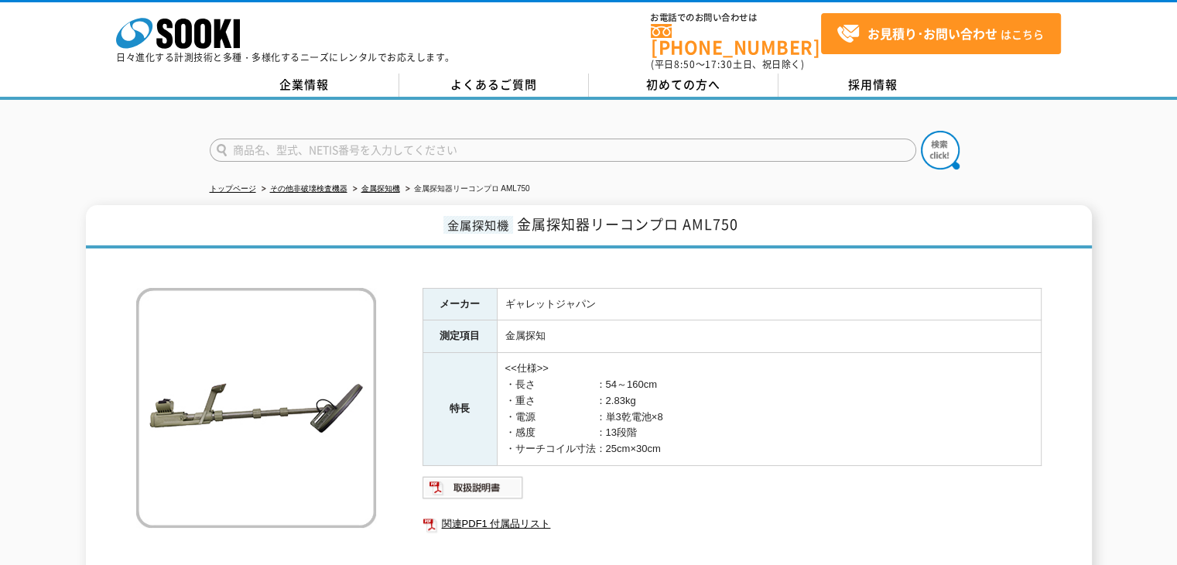
click at [589, 256] on div at bounding box center [588, 264] width 905 height 16
click at [634, 306] on td "ギャレットジャパン" at bounding box center [769, 304] width 544 height 32
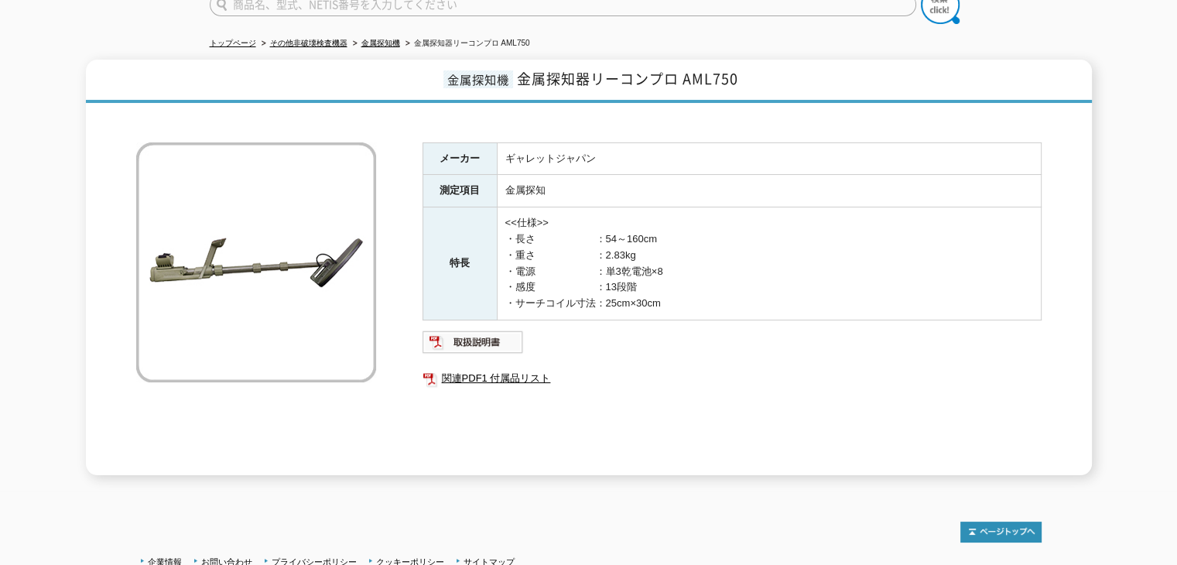
scroll to position [155, 0]
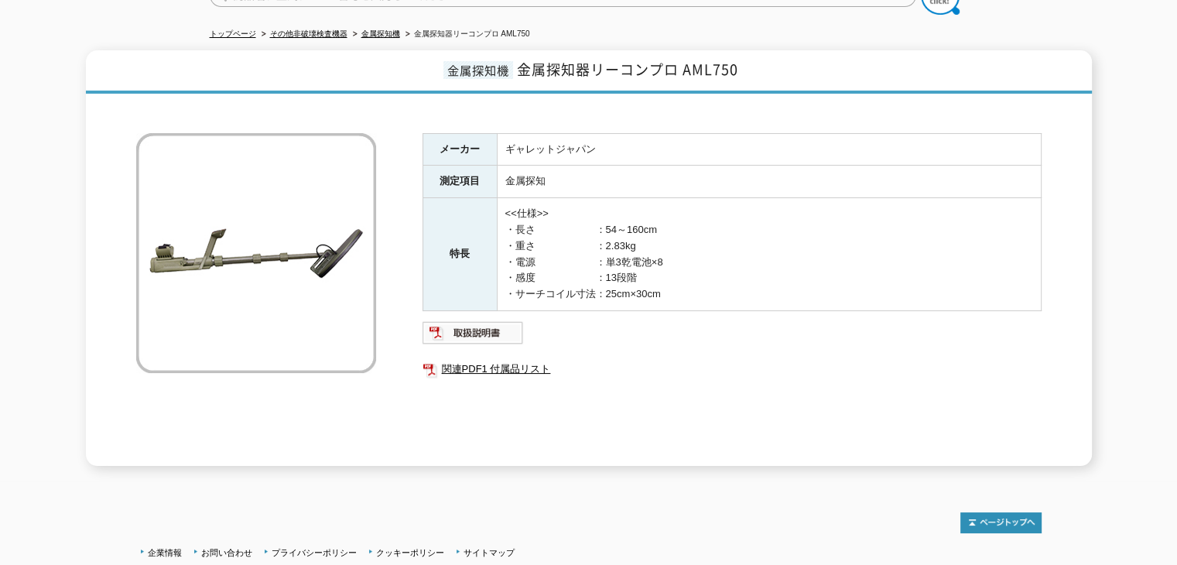
click at [699, 302] on div "メーカー ギャレットジャパン 測定項目 金属探知 特長 <<仕様>> ・長さ　　　　　　：54～160cm ・重さ　　　　　　：2.83kg ・電源　　　　　…" at bounding box center [731, 299] width 619 height 333
drag, startPoint x: 676, startPoint y: 292, endPoint x: 662, endPoint y: 279, distance: 18.6
click at [675, 291] on td "<<仕様>> ・長さ　　　　　　：54～160cm ・重さ　　　　　　：2.83kg ・電源　　　　　　：単3乾電池×8 ・感度　　　　　　：13段階 ・サー…" at bounding box center [769, 254] width 544 height 113
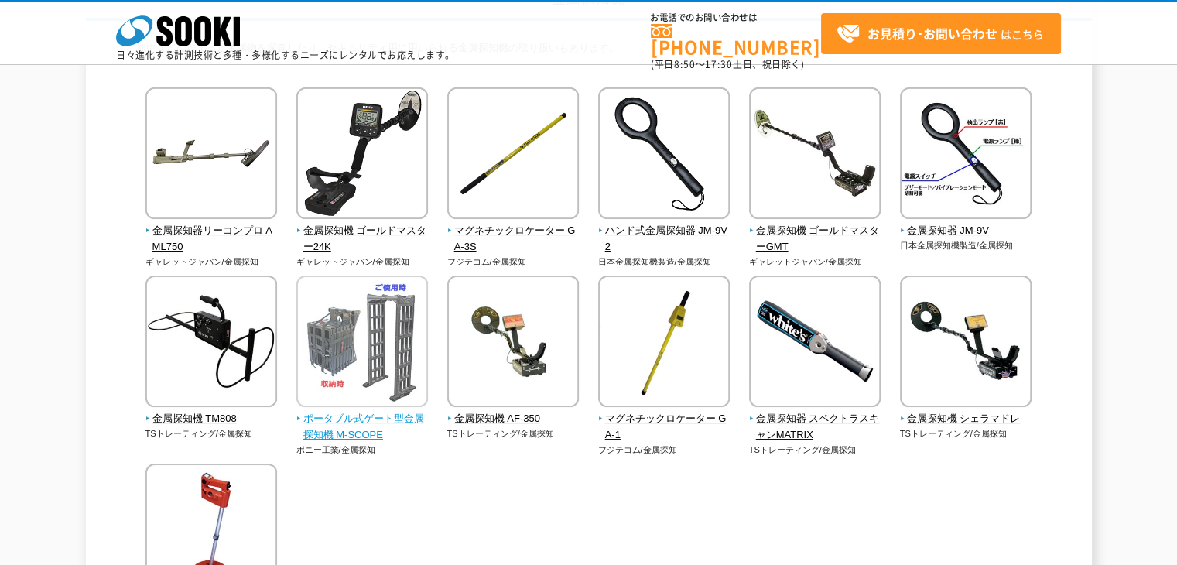
drag, startPoint x: 424, startPoint y: 289, endPoint x: 398, endPoint y: 279, distance: 28.2
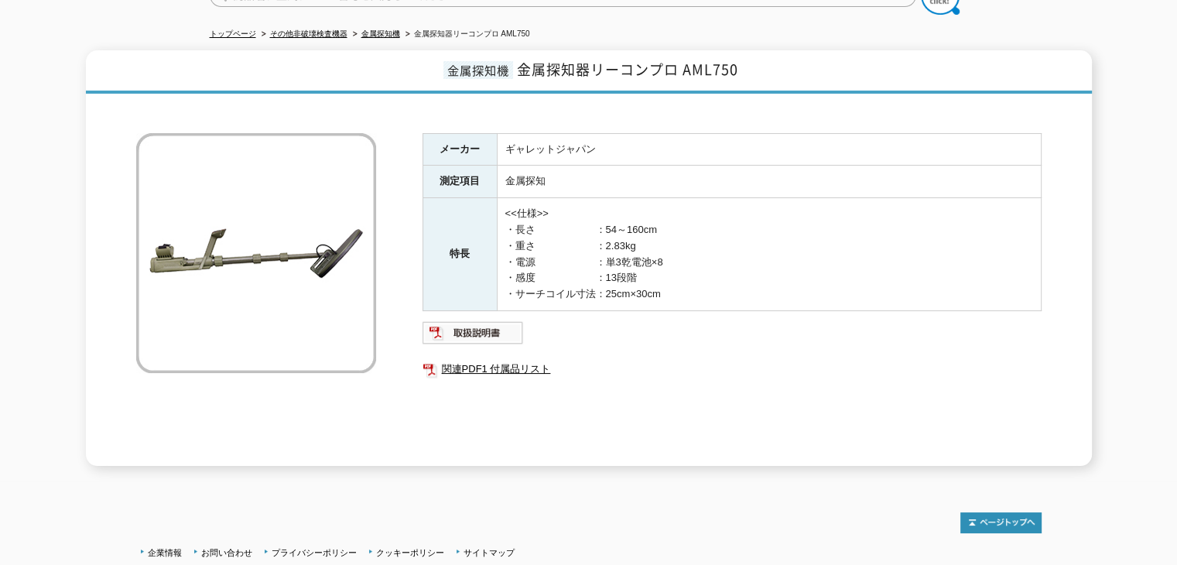
click at [618, 281] on td "<<仕様>> ・長さ　　　　　　：54～160cm ・重さ　　　　　　：2.83kg ・電源　　　　　　：単3乾電池×8 ・感度　　　　　　：13段階 ・サー…" at bounding box center [769, 254] width 544 height 113
click at [658, 327] on ul at bounding box center [731, 332] width 619 height 25
click at [603, 261] on td "<<仕様>> ・長さ　　　　　　：54～160cm ・重さ　　　　　　：2.83kg ・電源　　　　　　：単3乾電池×8 ・感度　　　　　　：13段階 ・サー…" at bounding box center [769, 254] width 544 height 113
click at [518, 234] on td "<<仕様>> ・長さ　　　　　　：54～160cm ・重さ　　　　　　：2.83kg ・電源　　　　　　：単3乾電池×8 ・感度　　　　　　：13段階 ・サー…" at bounding box center [769, 254] width 544 height 113
click at [292, 190] on img at bounding box center [256, 253] width 240 height 240
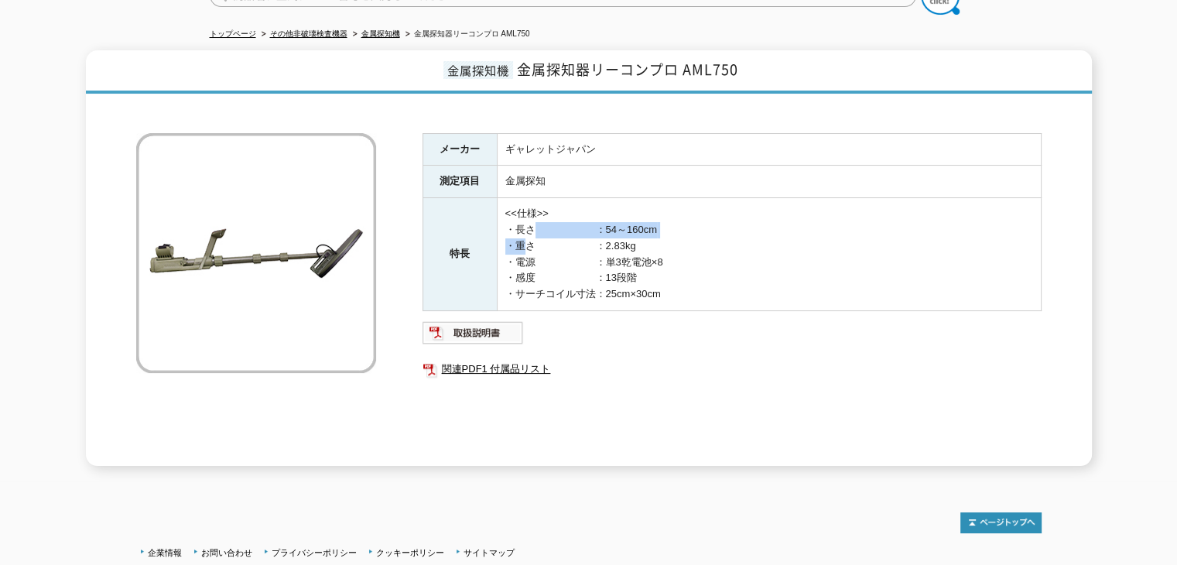
click at [345, 214] on img at bounding box center [256, 253] width 240 height 240
drag, startPoint x: 590, startPoint y: 263, endPoint x: 594, endPoint y: 304, distance: 41.3
click at [593, 267] on td "<<仕様>> ・長さ　　　　　　：54～160cm ・重さ　　　　　　：2.83kg ・電源　　　　　　：単3乾電池×8 ・感度　　　　　　：13段階 ・サー…" at bounding box center [769, 254] width 544 height 113
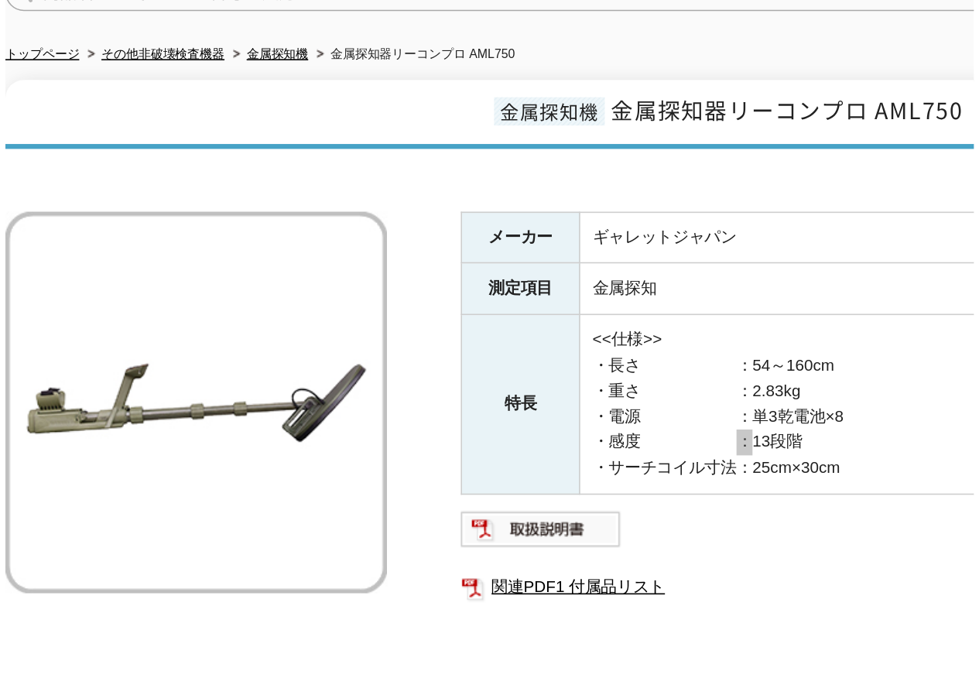
scroll to position [143, 0]
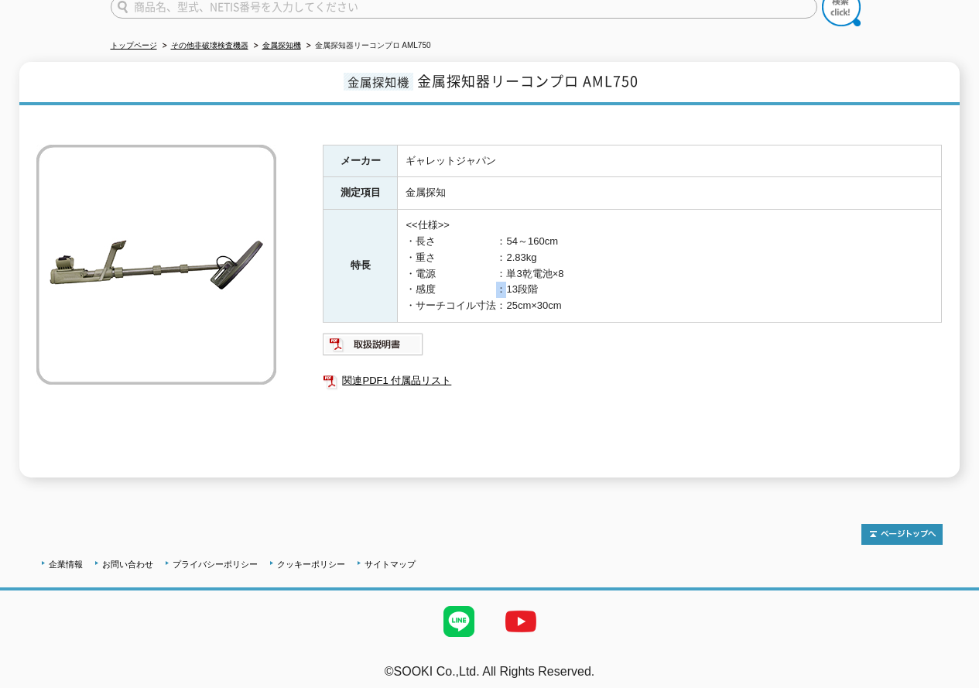
click at [620, 228] on td "<<仕様>> ・長さ　　　　　　：54～160cm ・重さ　　　　　　：2.83kg ・電源　　　　　　：単3乾電池×8 ・感度　　　　　　：13段階 ・サー…" at bounding box center [670, 266] width 544 height 113
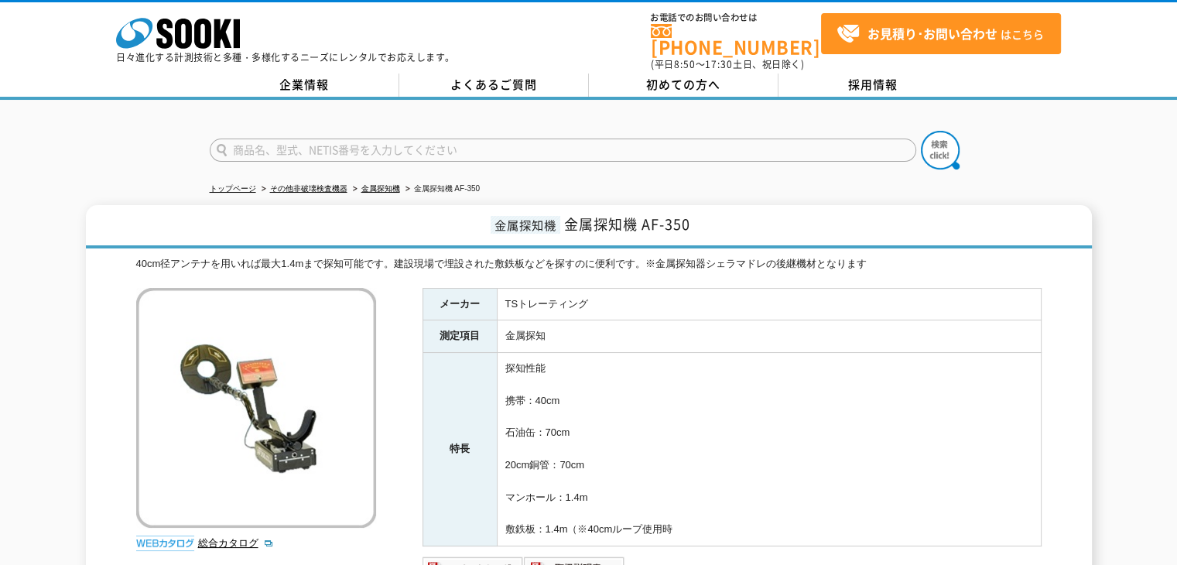
click at [690, 331] on td "金属探知" at bounding box center [769, 336] width 544 height 32
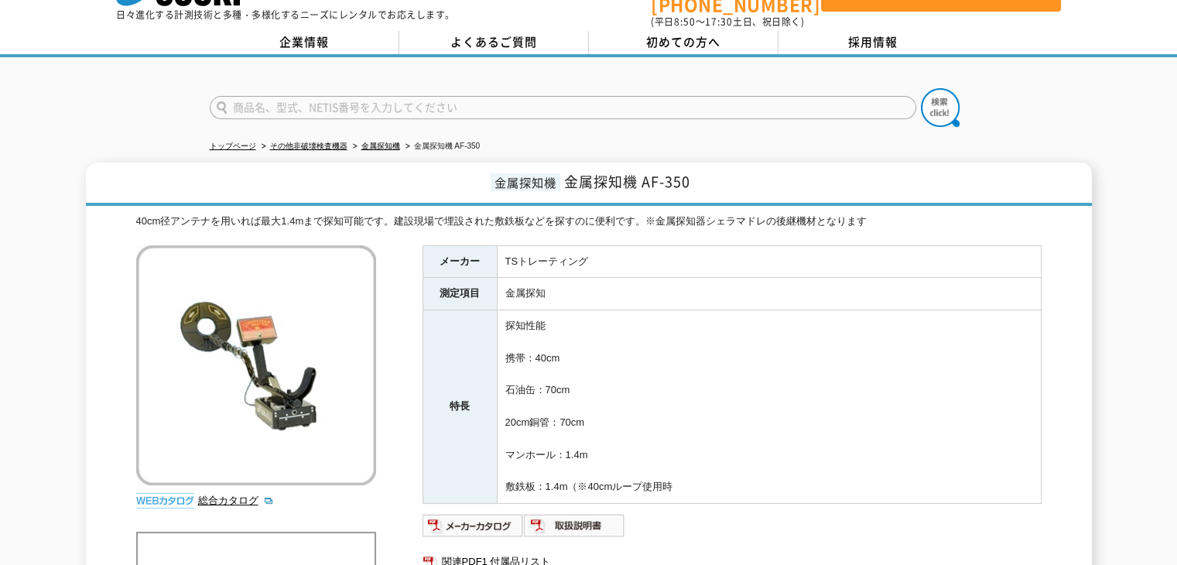
scroll to position [77, 0]
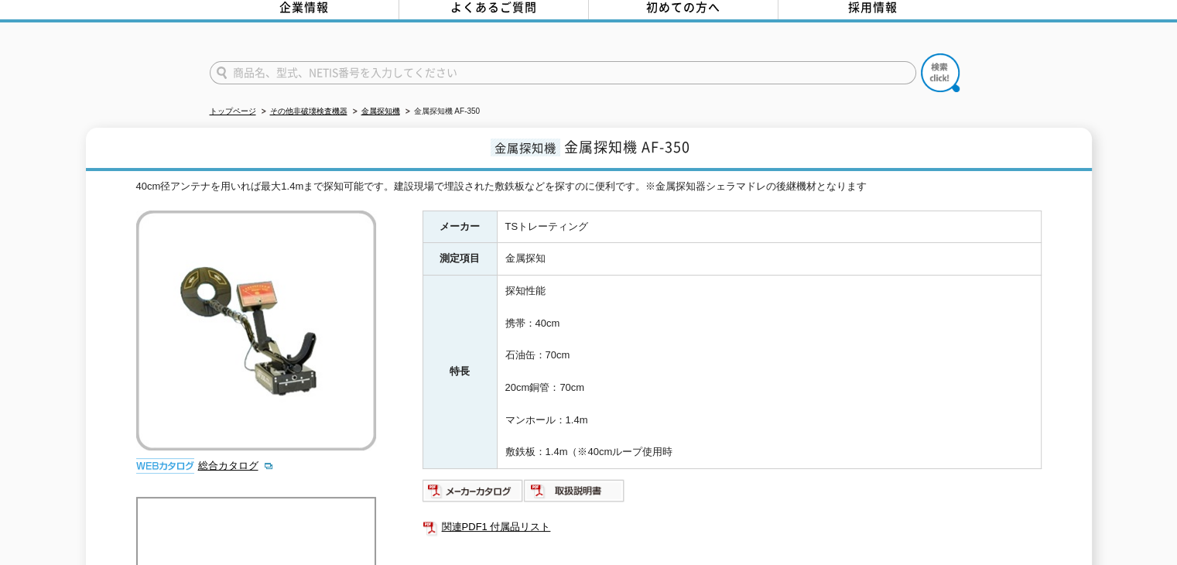
click at [715, 428] on td "探知性能 携帯：40cm 石油缶：70cm 20cm銅管：70cm マンホール：1.4m 敷鉄板：1.4m（※40cmループ使用時" at bounding box center [769, 371] width 544 height 193
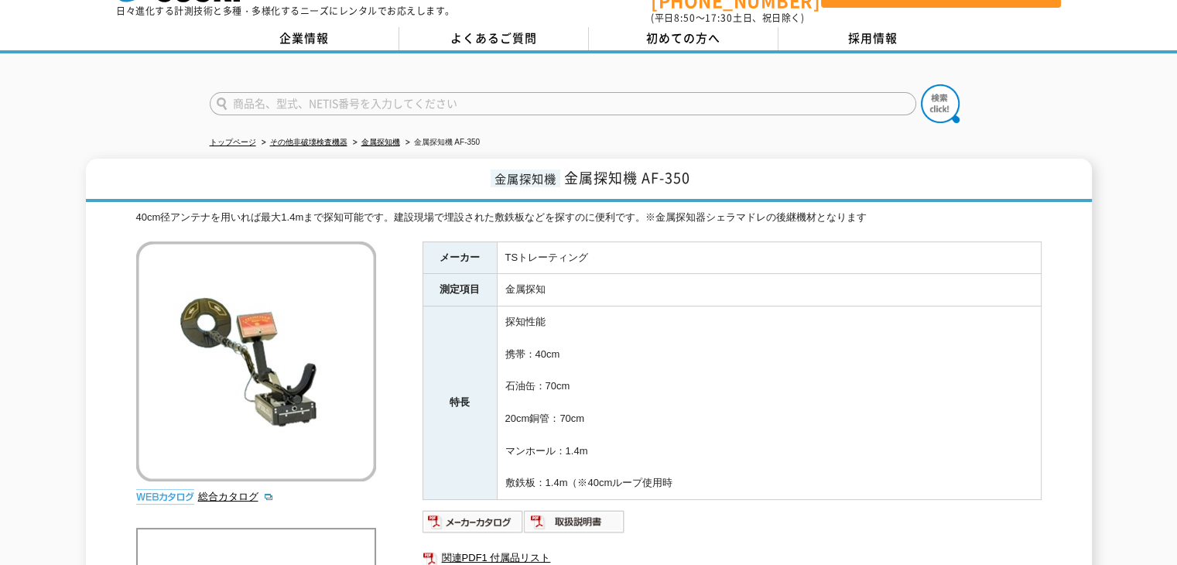
scroll to position [0, 0]
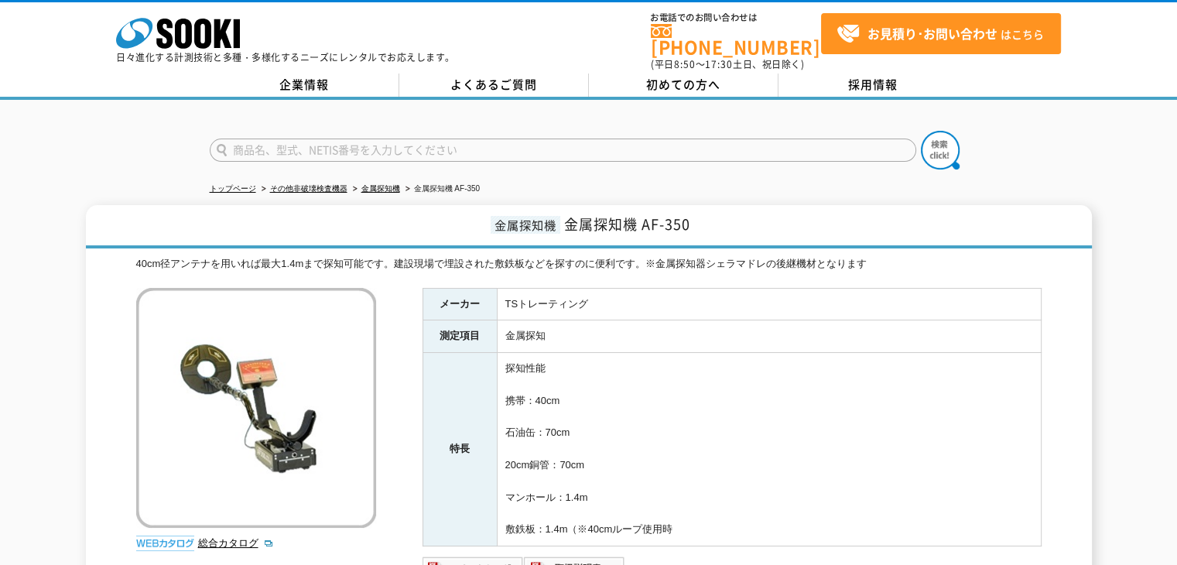
click at [693, 369] on td "探知性能 携帯：40cm 石油缶：70cm 20cm銅管：70cm マンホール：1.4m 敷鉄板：1.4m（※40cmループ使用時" at bounding box center [769, 449] width 544 height 193
